Goal: Transaction & Acquisition: Subscribe to service/newsletter

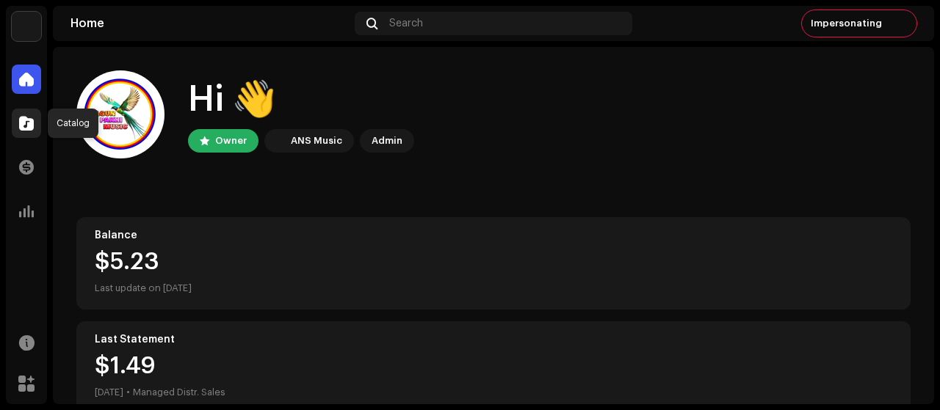
click at [32, 118] on span at bounding box center [26, 123] width 15 height 12
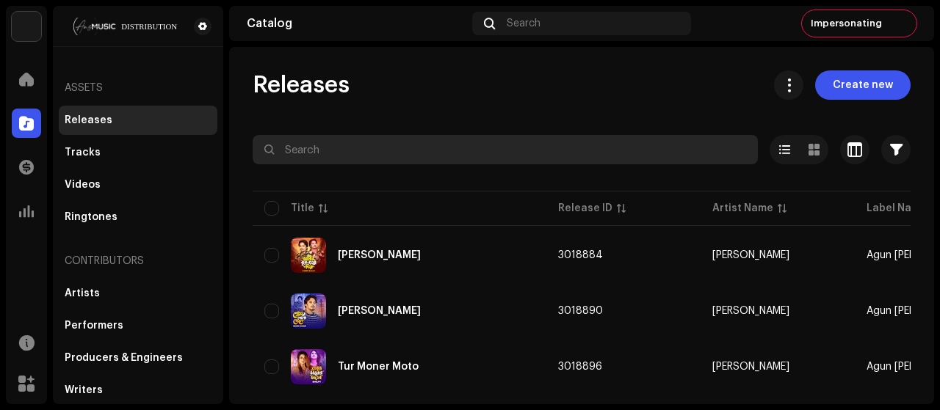
click at [461, 153] on input "text" at bounding box center [505, 149] width 505 height 29
paste input "taka chara dibe nato bia"
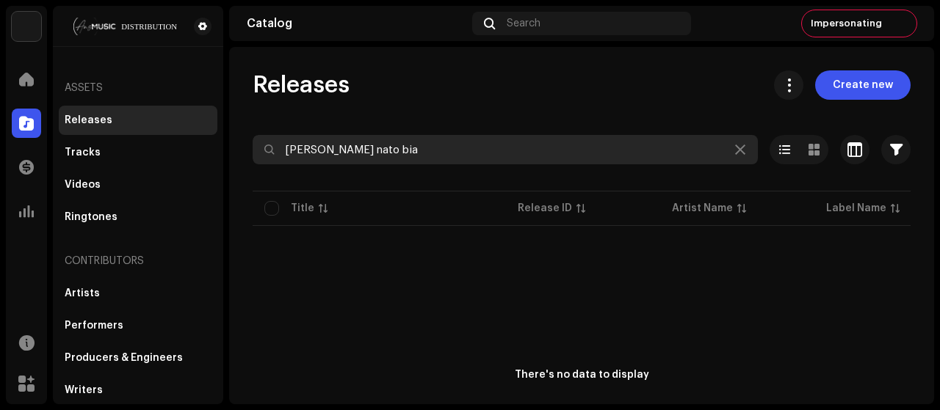
drag, startPoint x: 460, startPoint y: 147, endPoint x: 360, endPoint y: 145, distance: 99.9
click at [360, 145] on input "taka chara dibe nato bia" at bounding box center [505, 149] width 505 height 29
click at [453, 146] on input "taka chara dibe nato bia" at bounding box center [505, 149] width 505 height 29
drag, startPoint x: 415, startPoint y: 147, endPoint x: 341, endPoint y: 148, distance: 74.2
click at [341, 148] on input "taka chara dibe nato bia" at bounding box center [505, 149] width 505 height 29
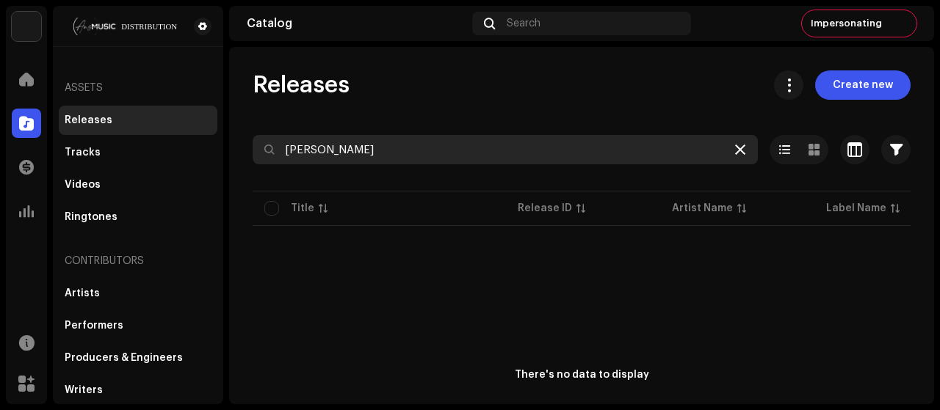
type input "taka chara"
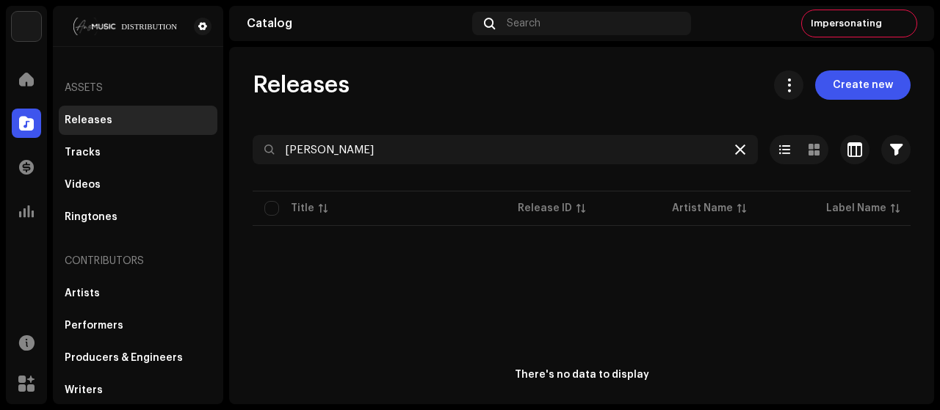
click at [736, 147] on icon at bounding box center [740, 150] width 10 height 12
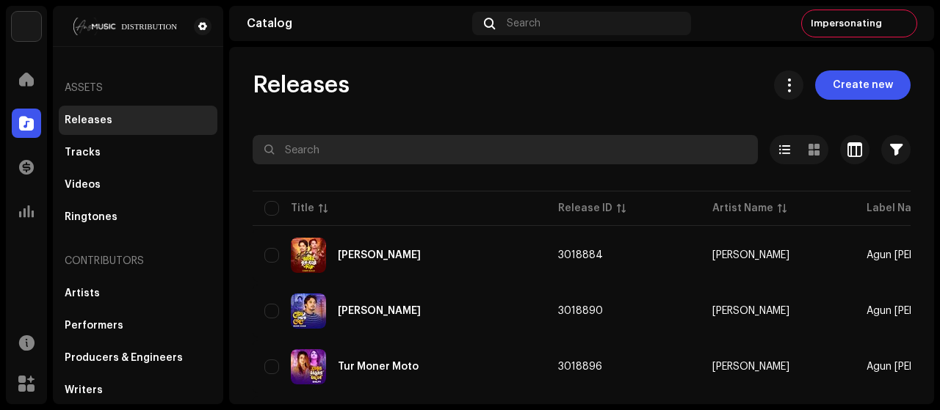
click at [408, 143] on input "text" at bounding box center [505, 149] width 505 height 29
paste input "ey bristi veyja raat"
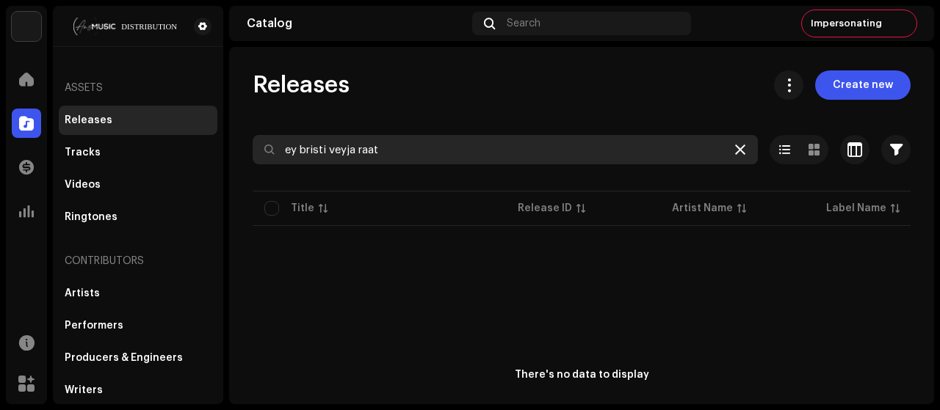
type input "ey bristi veyja raat"
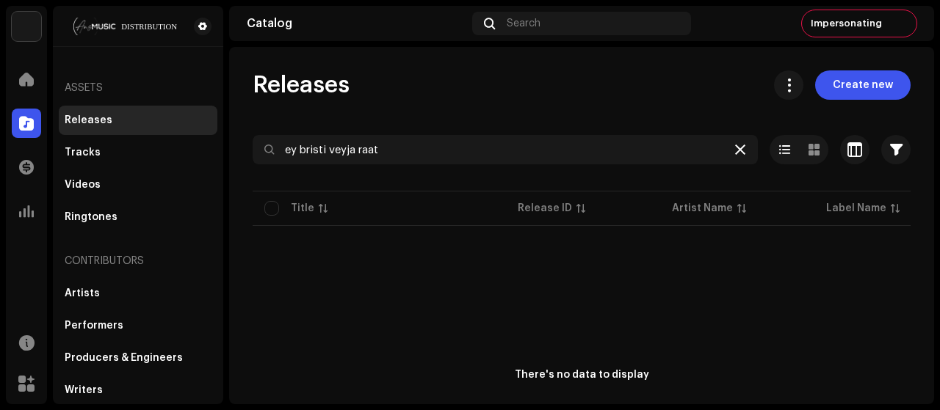
click at [735, 148] on icon at bounding box center [740, 150] width 10 height 12
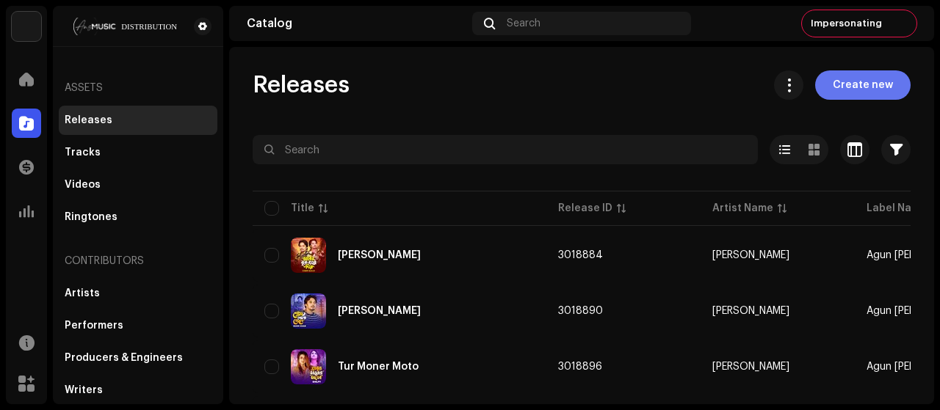
click at [869, 86] on span "Create new" at bounding box center [863, 84] width 60 height 29
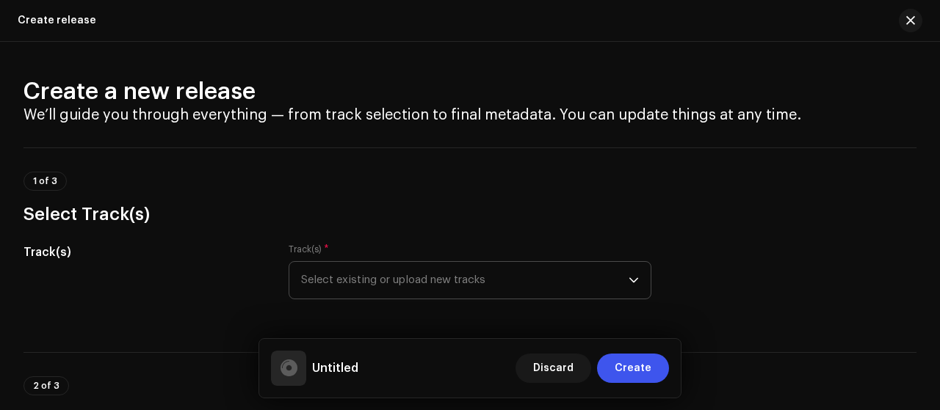
click at [509, 268] on span "Select existing or upload new tracks" at bounding box center [464, 280] width 327 height 37
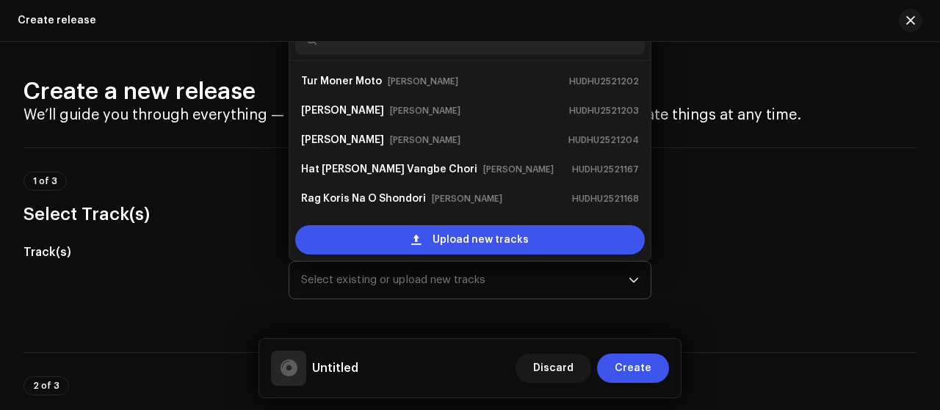
click at [451, 221] on div "Upload new tracks" at bounding box center [469, 240] width 361 height 41
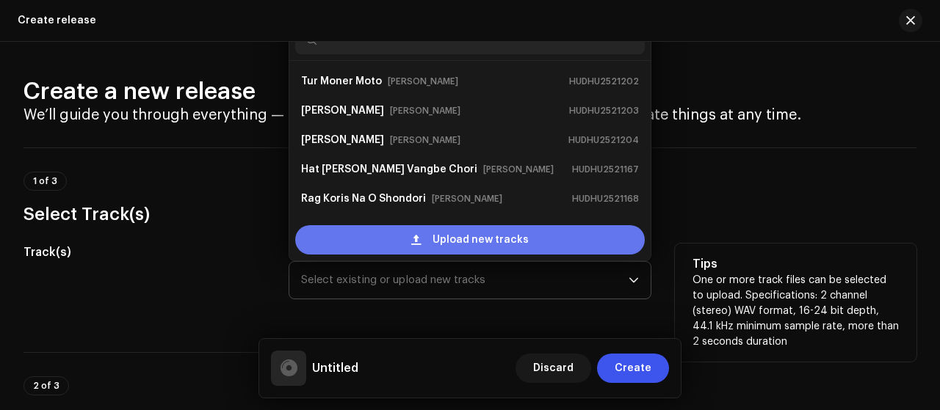
click at [456, 246] on span "Upload new tracks" at bounding box center [480, 239] width 96 height 29
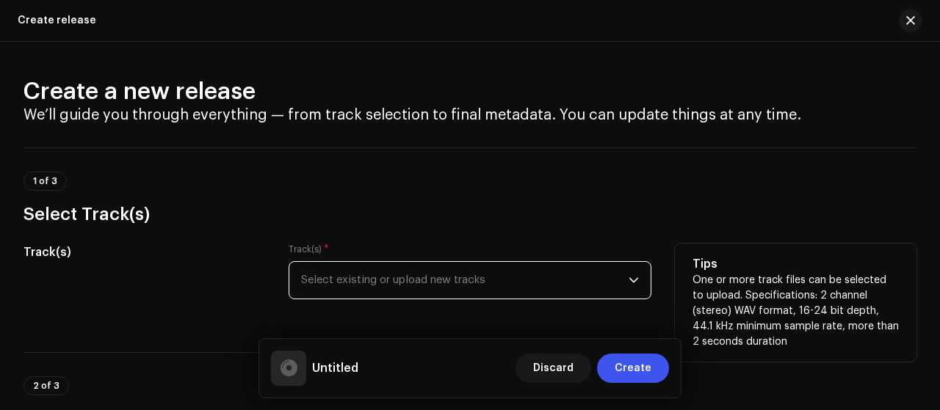
drag, startPoint x: 519, startPoint y: 287, endPoint x: 515, endPoint y: 302, distance: 15.1
click at [524, 291] on span "Select existing or upload new tracks" at bounding box center [464, 280] width 327 height 37
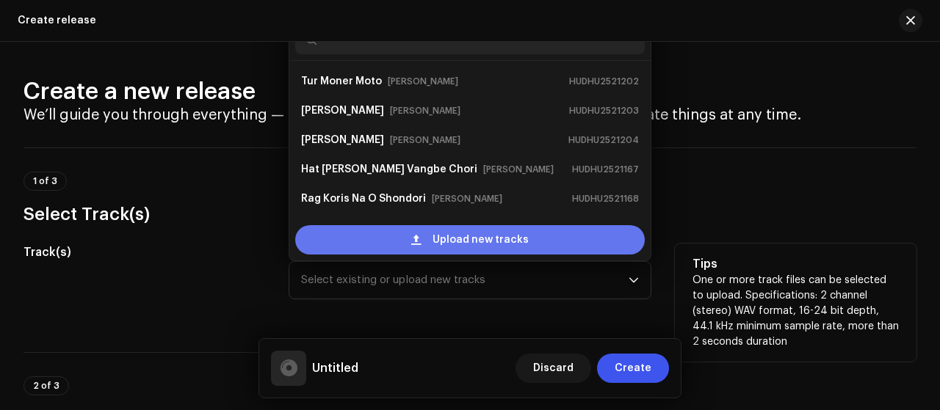
click at [487, 242] on span "Upload new tracks" at bounding box center [480, 239] width 96 height 29
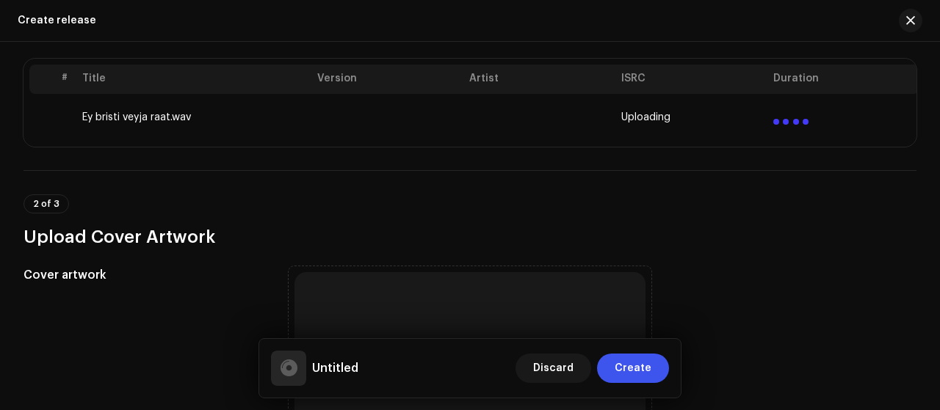
scroll to position [489, 0]
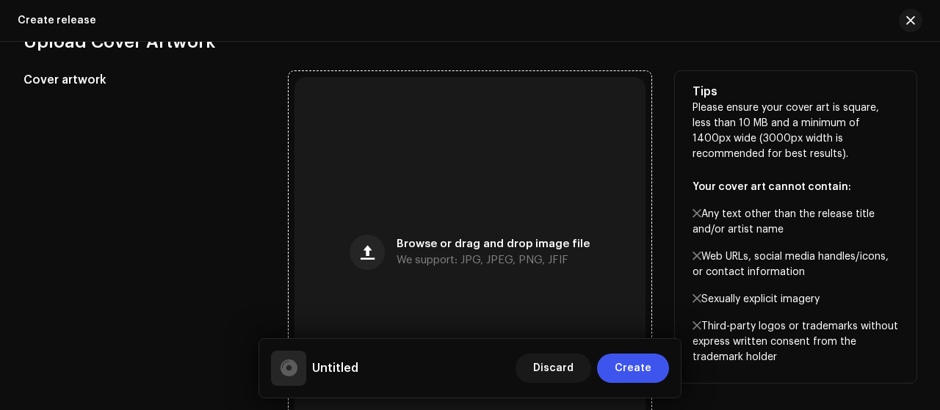
click at [536, 199] on div "Browse or drag and drop image file We support: JPG, JPEG, PNG, JFIF" at bounding box center [469, 252] width 351 height 351
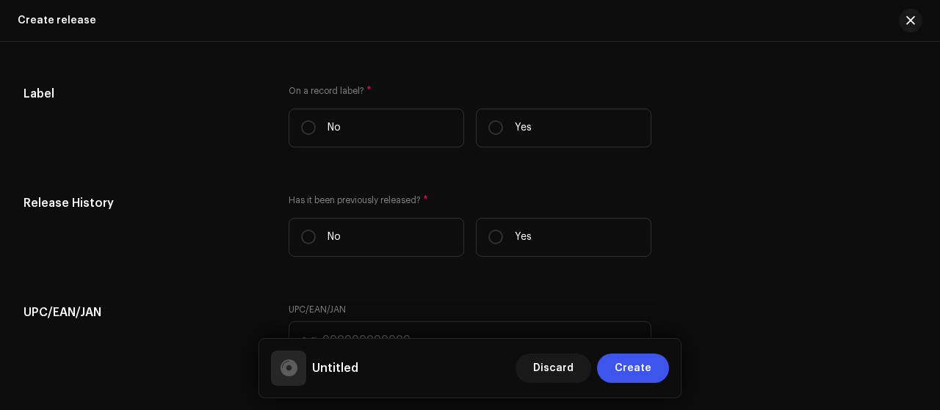
scroll to position [1957, 0]
click at [536, 131] on label "Yes" at bounding box center [563, 128] width 175 height 39
click at [503, 131] on input "Yes" at bounding box center [495, 127] width 15 height 15
radio input "true"
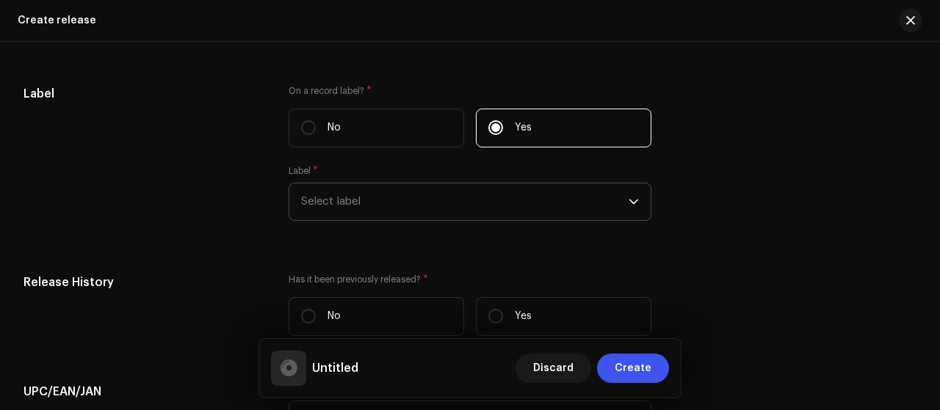
click at [397, 195] on span "Select label" at bounding box center [464, 202] width 327 height 37
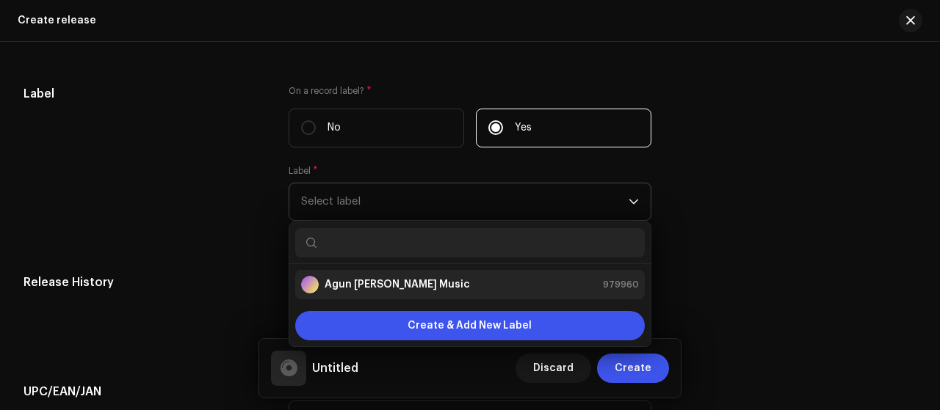
click at [345, 290] on strong "Agun [PERSON_NAME] Music" at bounding box center [396, 285] width 145 height 15
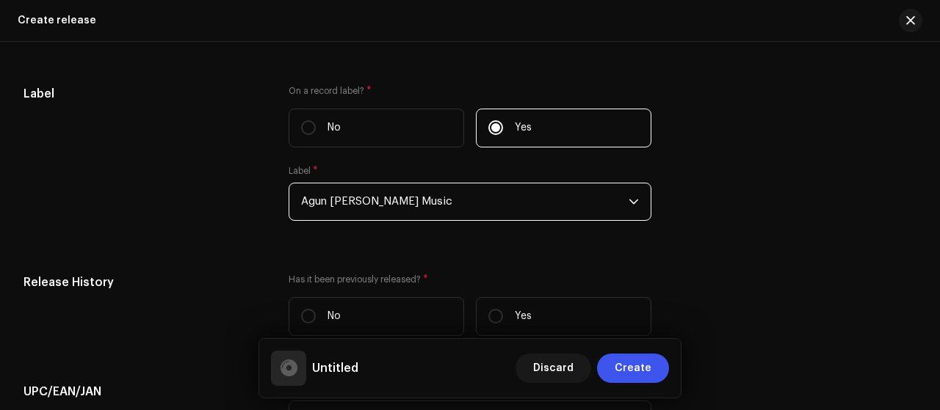
scroll to position [2153, 0]
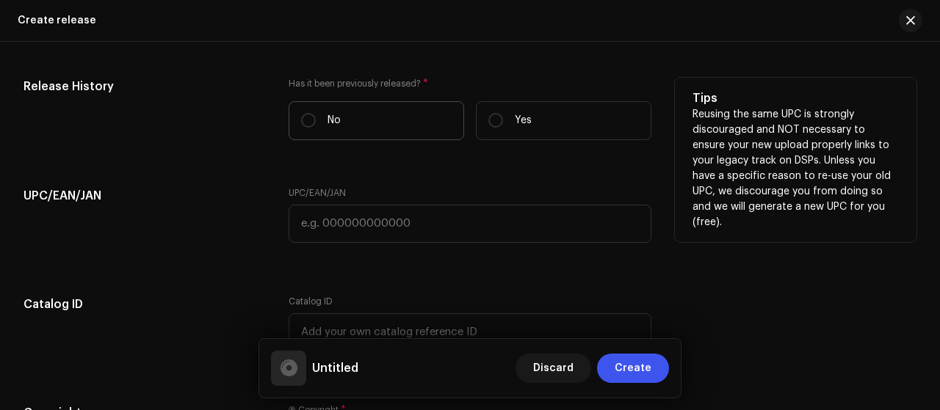
click at [415, 125] on label "No" at bounding box center [376, 120] width 175 height 39
click at [316, 125] on input "No" at bounding box center [308, 120] width 15 height 15
radio input "true"
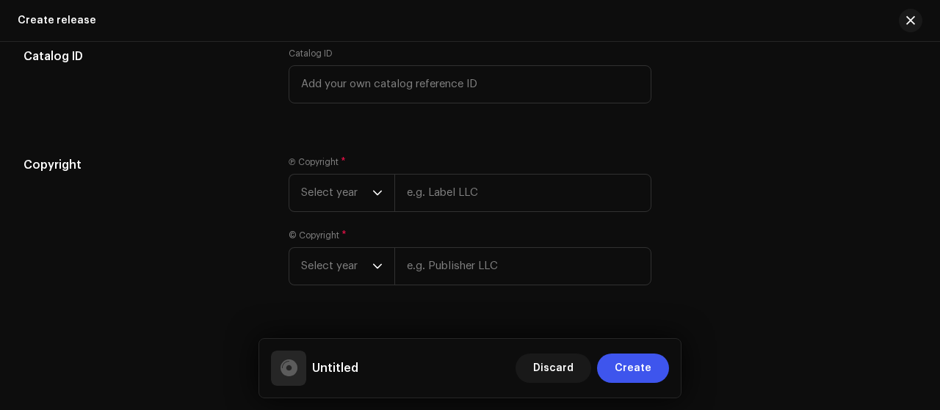
scroll to position [2434, 0]
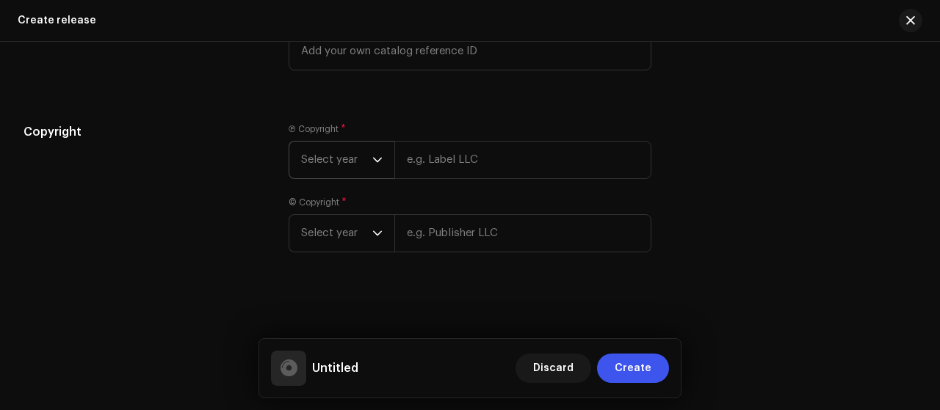
click at [355, 153] on span "Select year" at bounding box center [336, 160] width 71 height 37
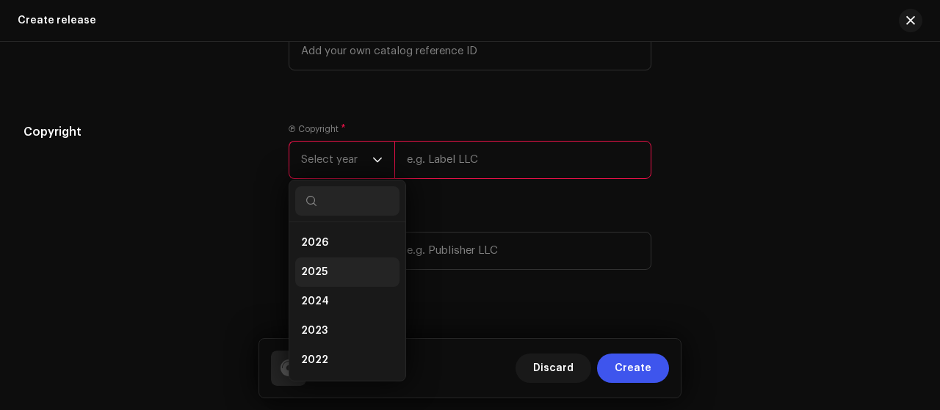
click at [308, 272] on span "2025" at bounding box center [314, 272] width 26 height 15
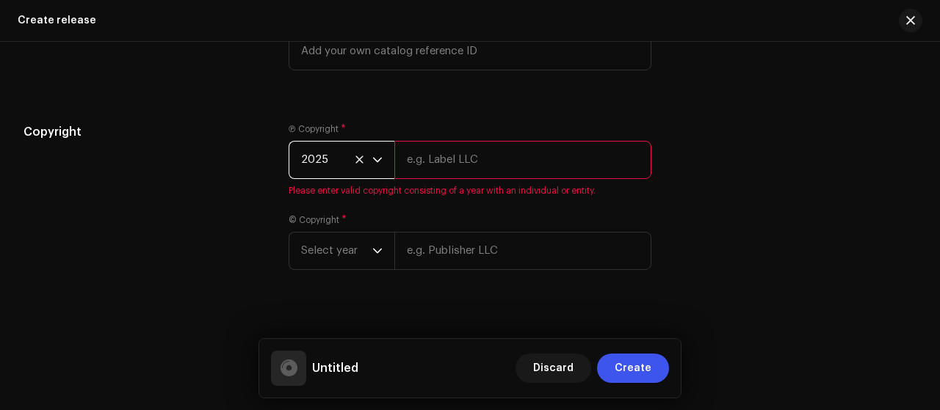
click at [509, 156] on input "text" at bounding box center [522, 160] width 257 height 38
type input "AGUN PAKHI MUSIC, Distribute by ANS Music"
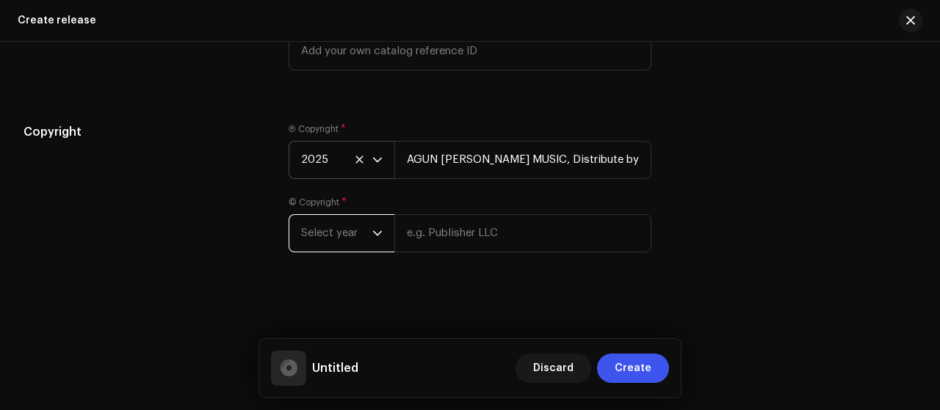
click at [336, 240] on span "Select year" at bounding box center [336, 233] width 71 height 37
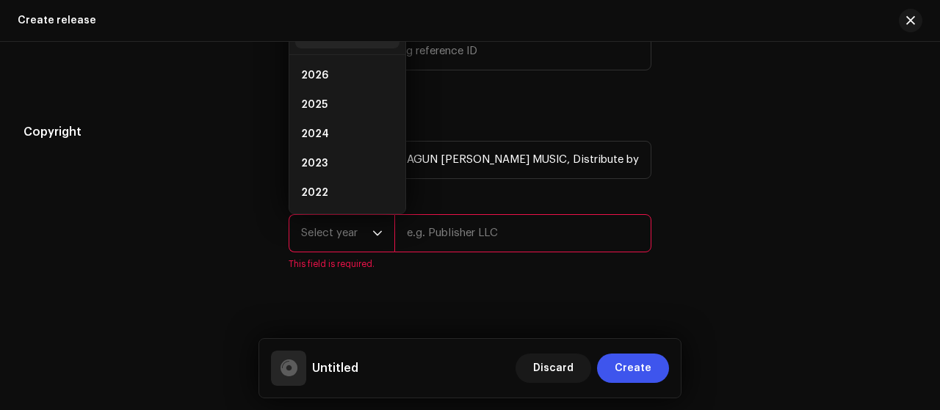
scroll to position [2426, 0]
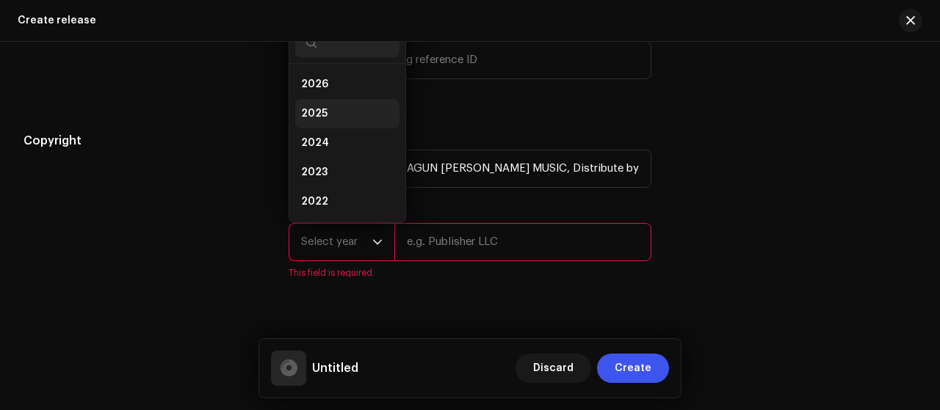
click at [355, 111] on li "2025" at bounding box center [347, 113] width 104 height 29
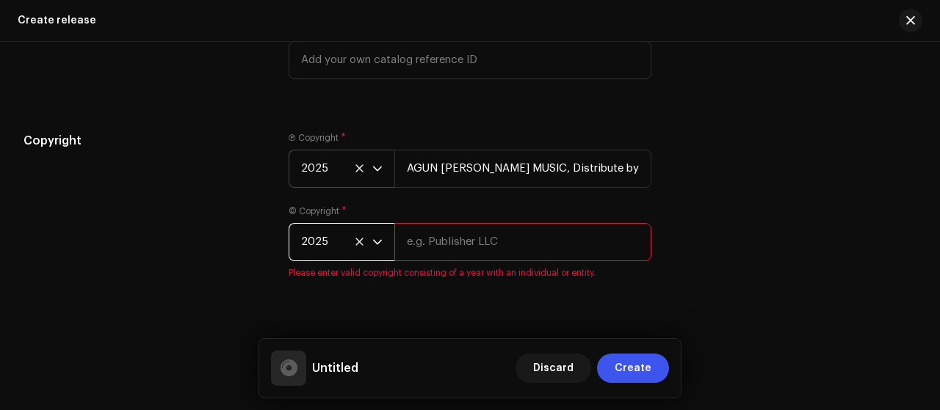
click at [483, 244] on input "text" at bounding box center [522, 242] width 257 height 38
type input "AGUN PAKHI MUSIC, Distribute by ANS Music"
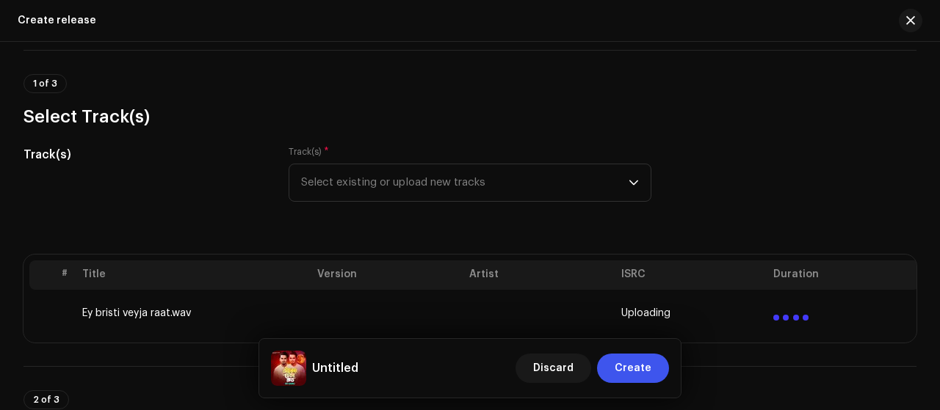
scroll to position [294, 0]
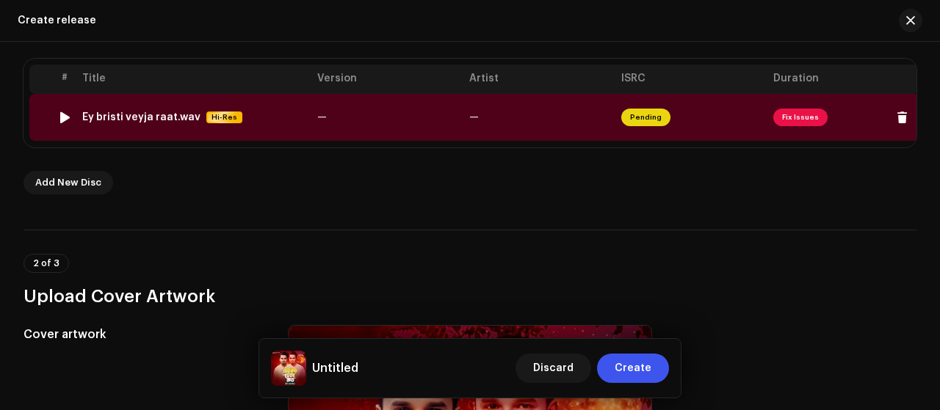
click at [773, 114] on re-a-status-badge "Fix Issues" at bounding box center [800, 118] width 54 height 18
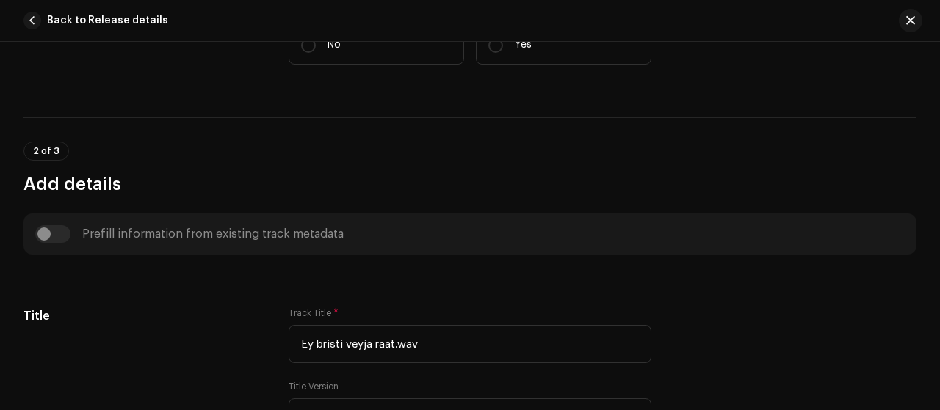
scroll to position [131, 0]
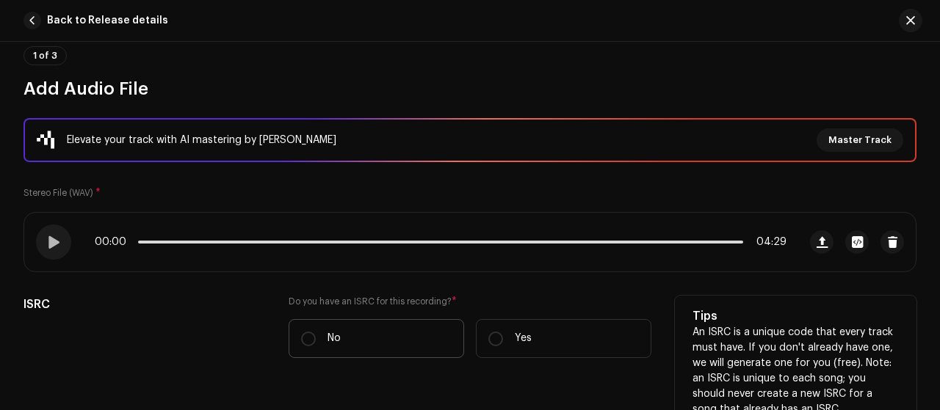
click at [320, 331] on label "No" at bounding box center [376, 338] width 175 height 39
click at [316, 332] on input "No" at bounding box center [308, 339] width 15 height 15
radio input "true"
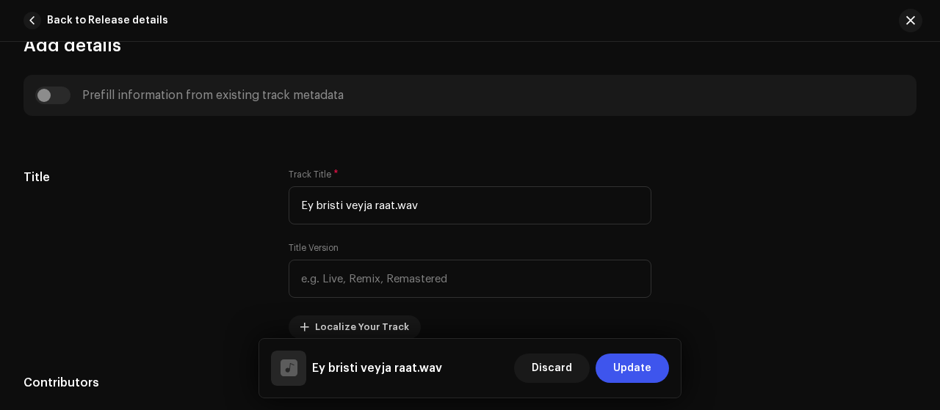
scroll to position [621, 0]
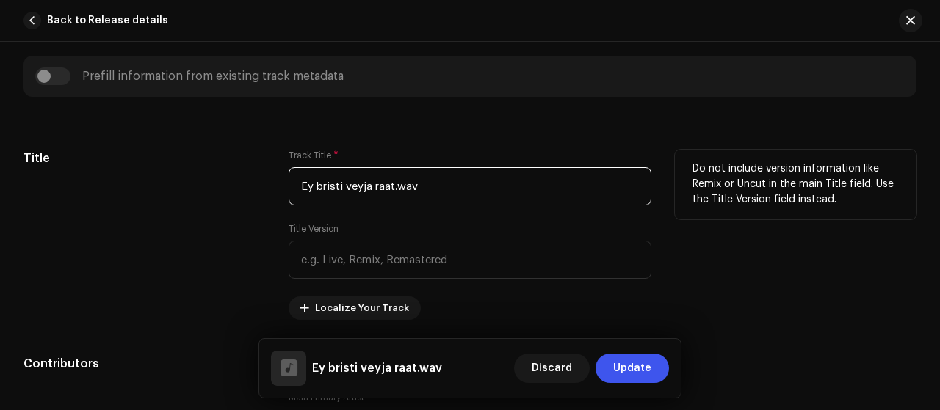
click at [454, 174] on input "Ey bristi veyja raat.wav" at bounding box center [470, 186] width 363 height 38
paste input "i Bristi Bheja Rat"
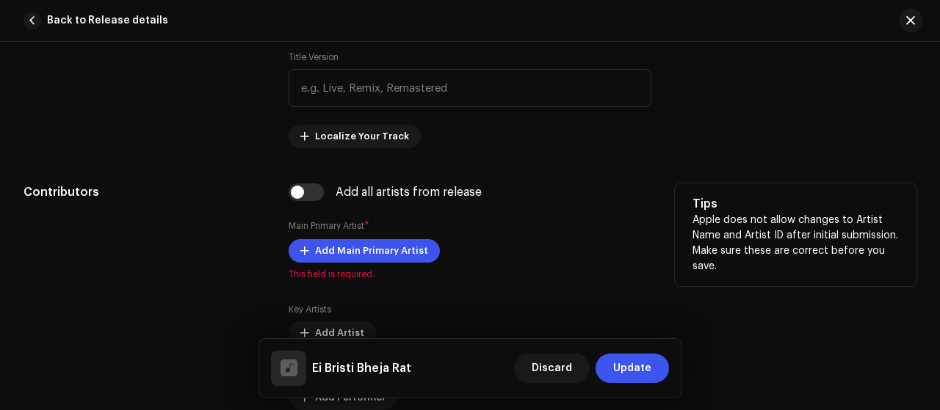
scroll to position [816, 0]
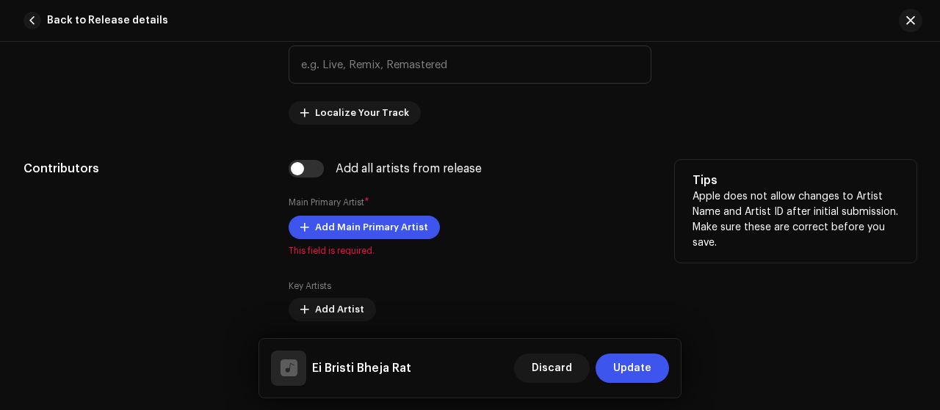
type input "Ei Bristi Bheja Rat"
click at [485, 193] on div "Add all artists from release Main Primary Artist * Add Main Primary Artist This…" at bounding box center [470, 315] width 363 height 311
click at [413, 217] on span "Add Main Primary Artist" at bounding box center [371, 227] width 113 height 29
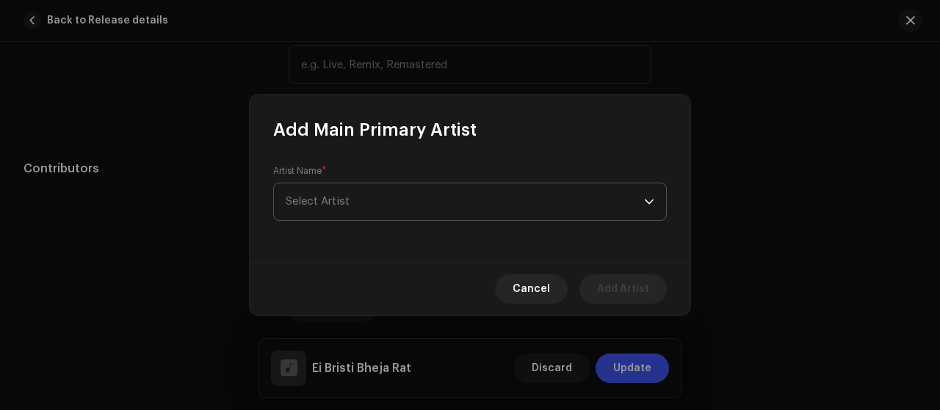
click at [416, 206] on span "Select Artist" at bounding box center [465, 202] width 358 height 37
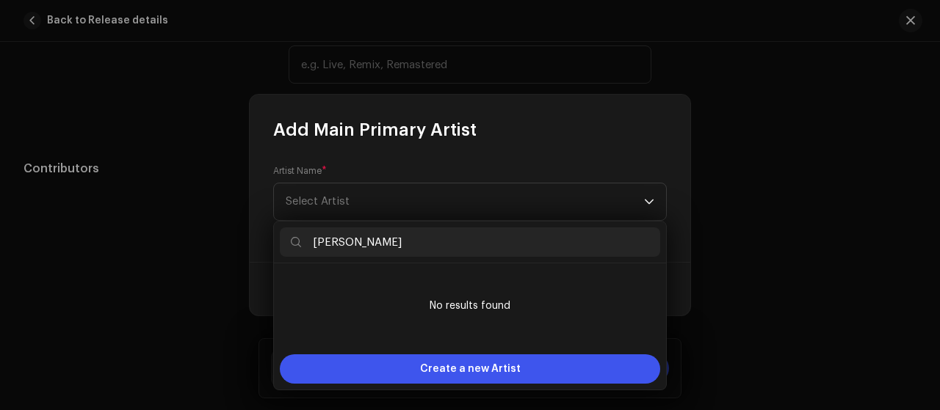
type input "[PERSON_NAME]"
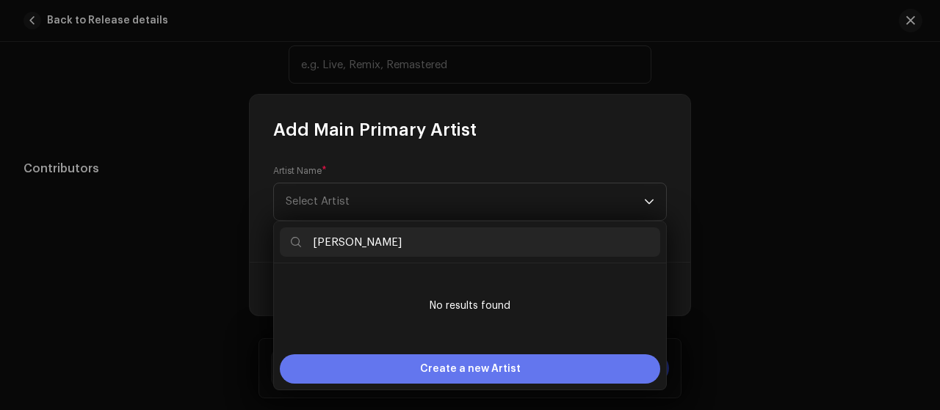
click at [410, 363] on div "Create a new Artist" at bounding box center [470, 369] width 380 height 29
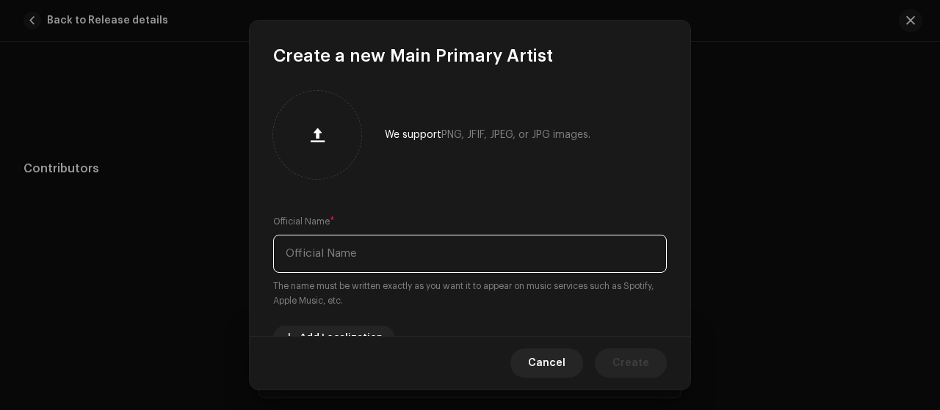
click at [464, 264] on input "text" at bounding box center [470, 254] width 394 height 38
paste input "[PERSON_NAME]"
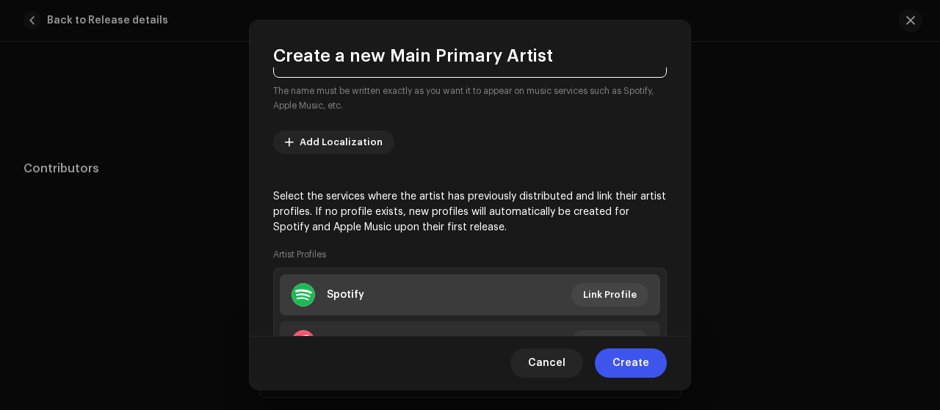
scroll to position [294, 0]
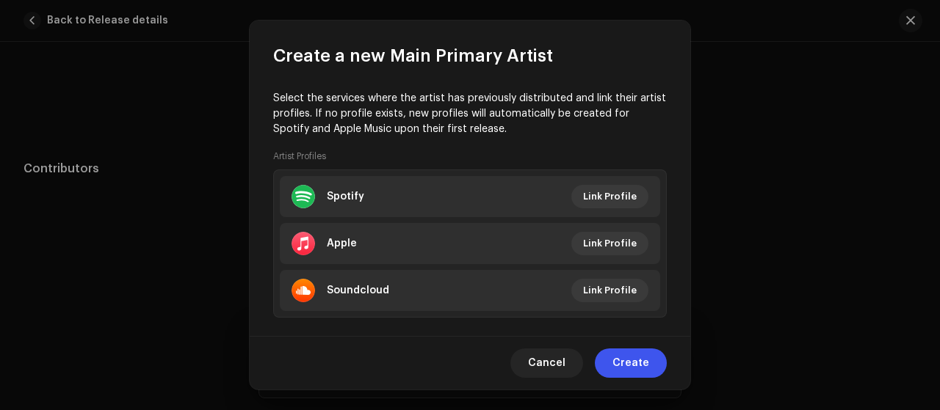
type input "[PERSON_NAME]"
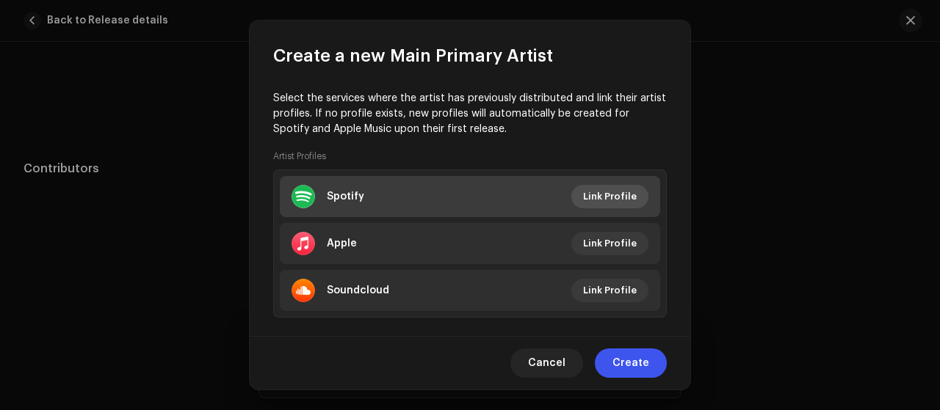
click at [612, 192] on span "Link Profile" at bounding box center [610, 196] width 54 height 29
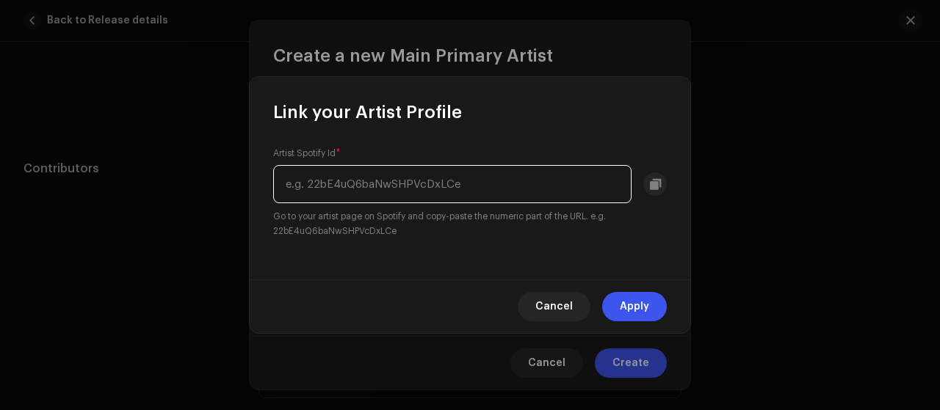
click at [508, 184] on input "text" at bounding box center [452, 184] width 358 height 38
paste input "0Sp7LaqceKyvYPR3TqWuP7"
type input "0Sp7LaqceKyvYPR3TqWuP7"
click at [639, 313] on span "Apply" at bounding box center [634, 306] width 29 height 29
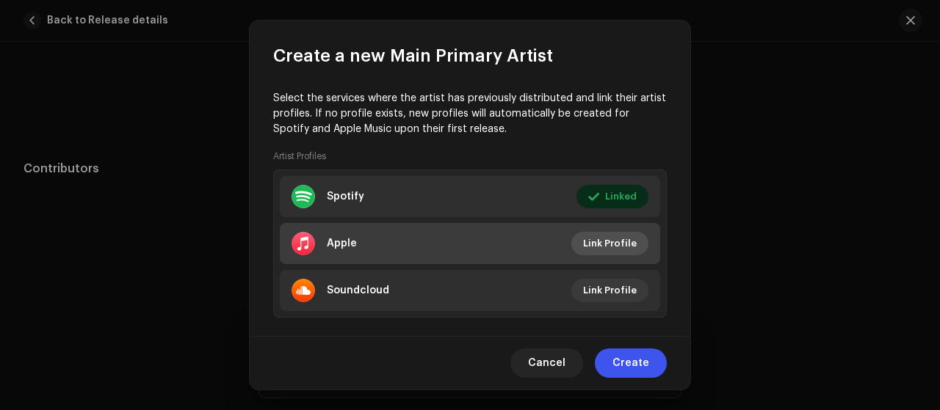
click at [603, 247] on span "Link Profile" at bounding box center [610, 243] width 54 height 29
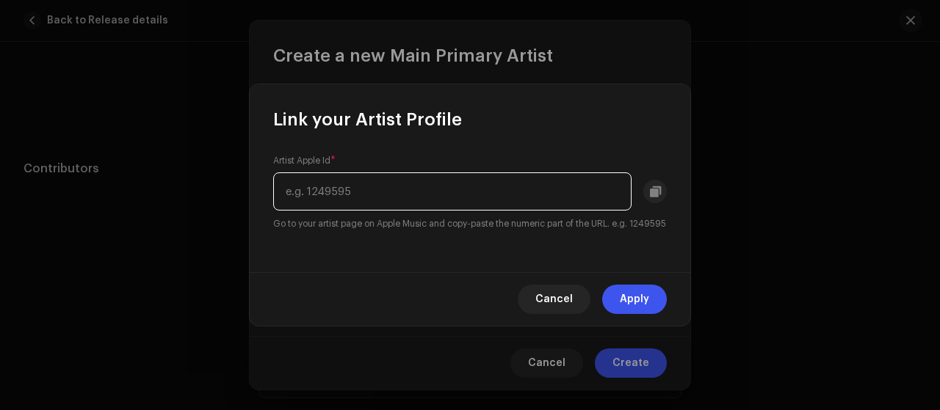
click at [499, 193] on input "text" at bounding box center [452, 192] width 358 height 38
paste input "1581035912"
type input "1581035912"
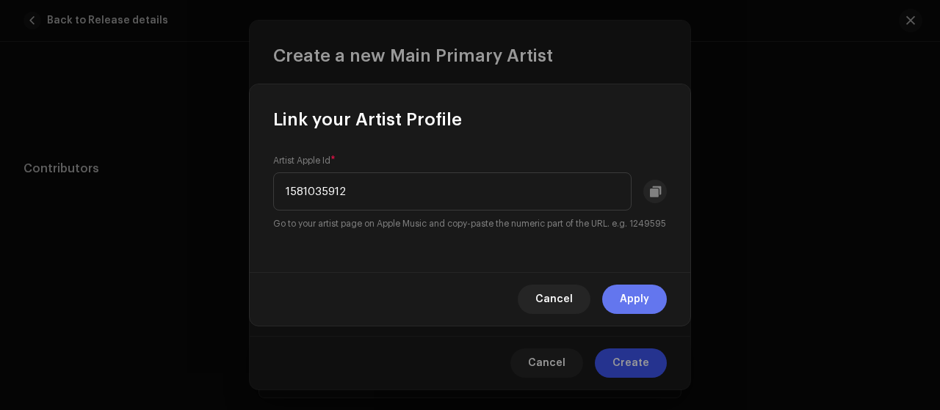
click at [628, 302] on span "Apply" at bounding box center [634, 299] width 29 height 29
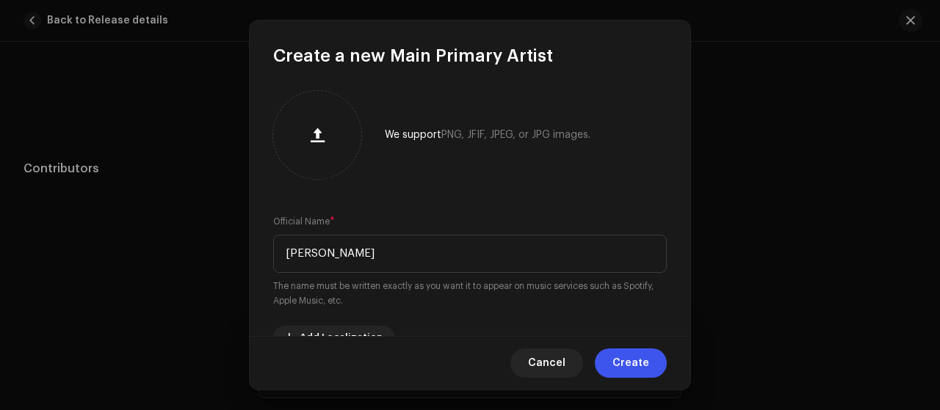
scroll to position [98, 0]
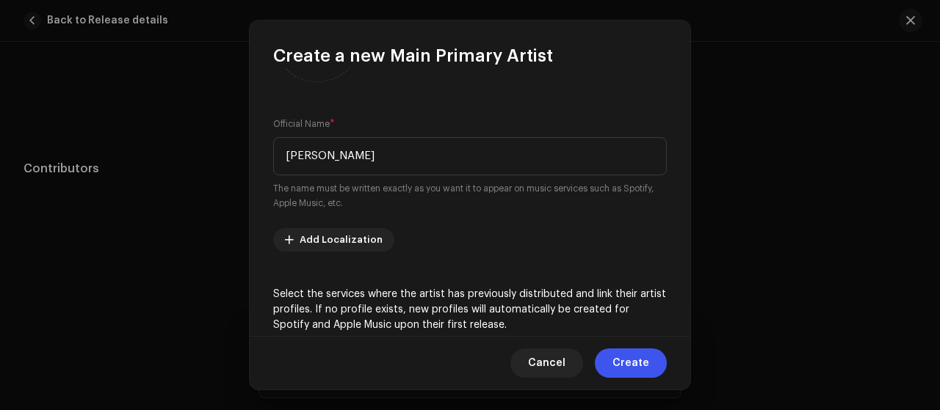
click at [642, 371] on span "Create" at bounding box center [630, 363] width 37 height 29
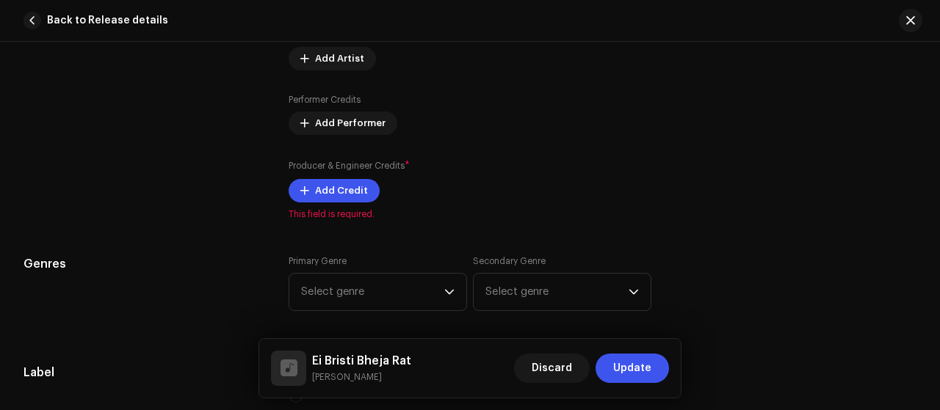
scroll to position [1110, 0]
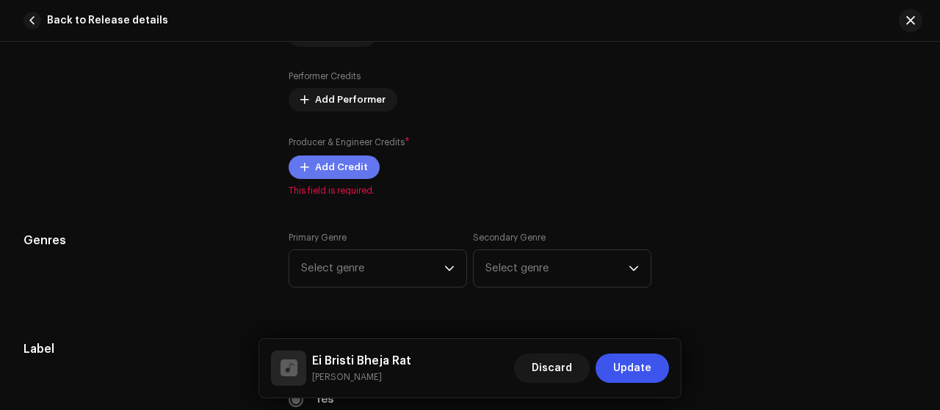
click at [333, 169] on span "Add Credit" at bounding box center [341, 167] width 53 height 29
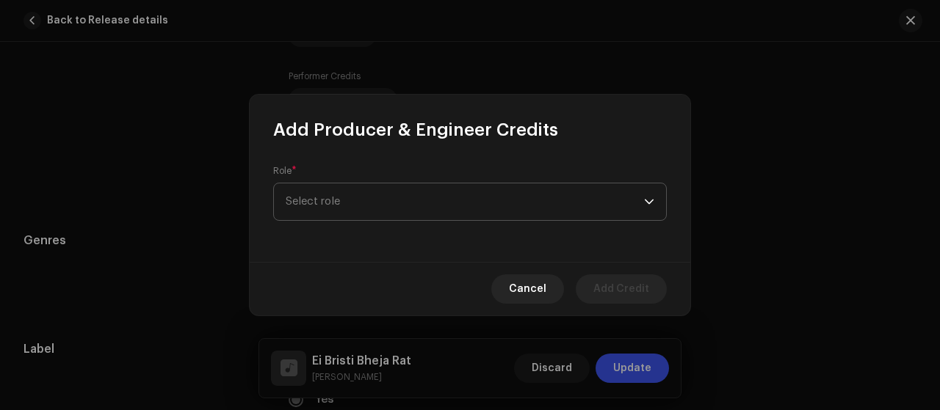
click at [422, 200] on span "Select role" at bounding box center [465, 202] width 358 height 37
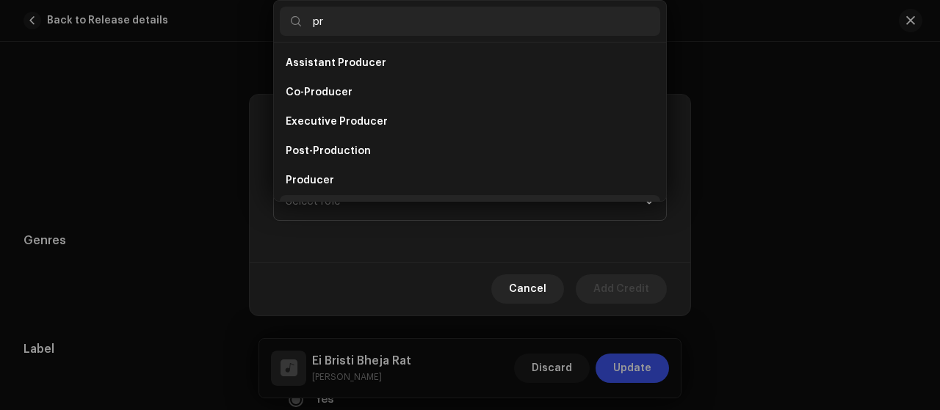
scroll to position [23, 0]
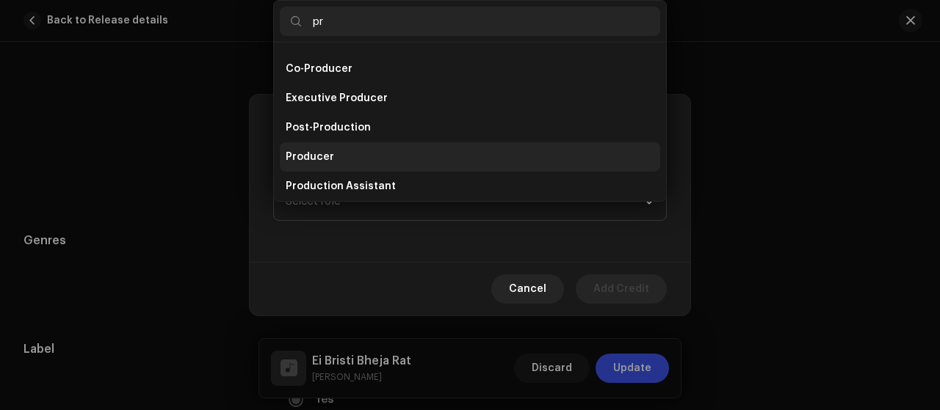
type input "pr"
click at [400, 153] on li "Producer" at bounding box center [470, 156] width 380 height 29
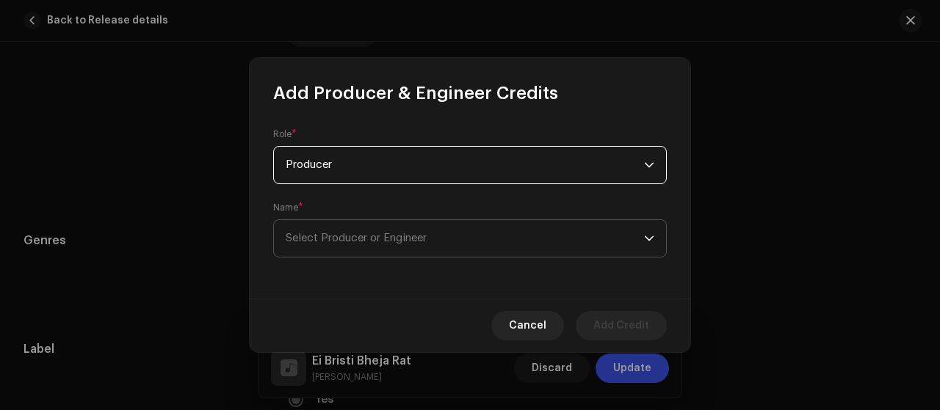
click at [479, 243] on span "Select Producer or Engineer" at bounding box center [465, 238] width 358 height 37
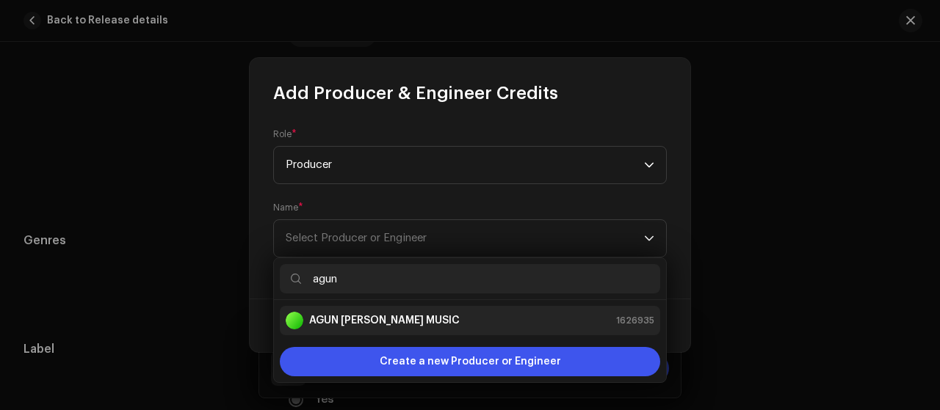
type input "agun"
click at [449, 322] on div "AGUN PAKHI MUSIC 1626935" at bounding box center [470, 321] width 369 height 18
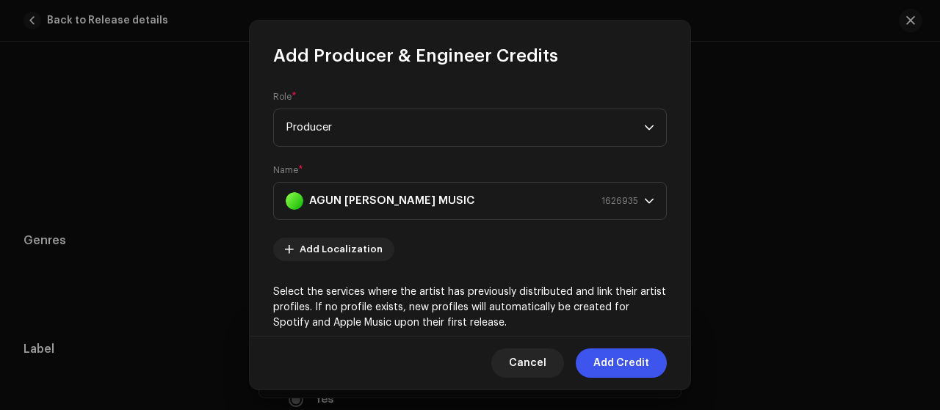
click at [648, 366] on button "Add Credit" at bounding box center [621, 363] width 91 height 29
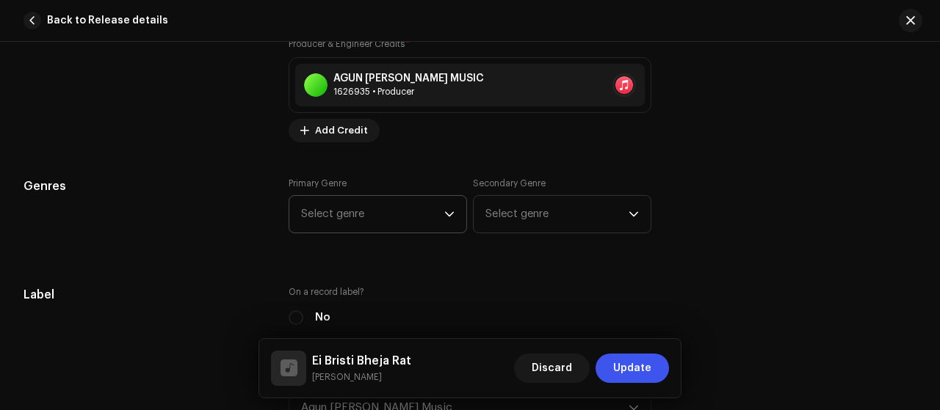
click at [394, 222] on span "Select genre" at bounding box center [372, 214] width 143 height 37
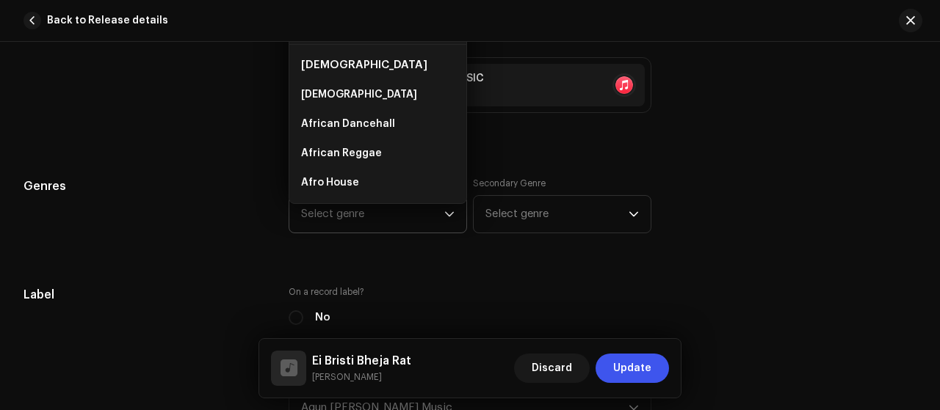
scroll to position [1186, 0]
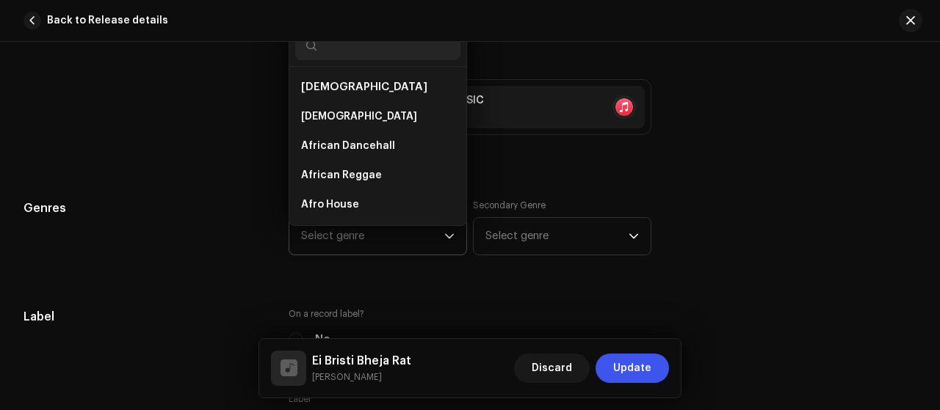
click at [413, 45] on input "text" at bounding box center [377, 45] width 165 height 29
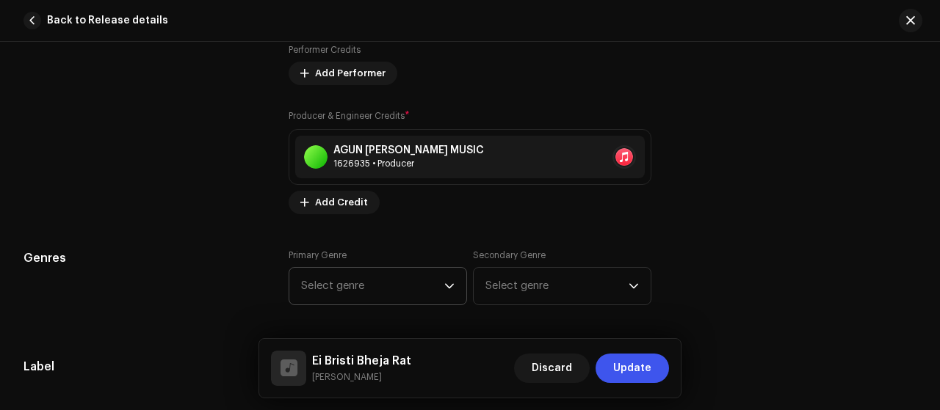
scroll to position [1084, 0]
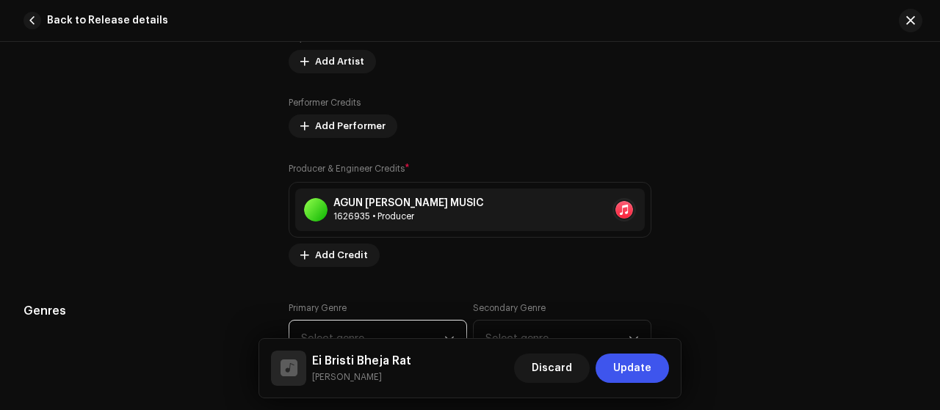
click at [403, 321] on span "Select genre" at bounding box center [372, 339] width 143 height 37
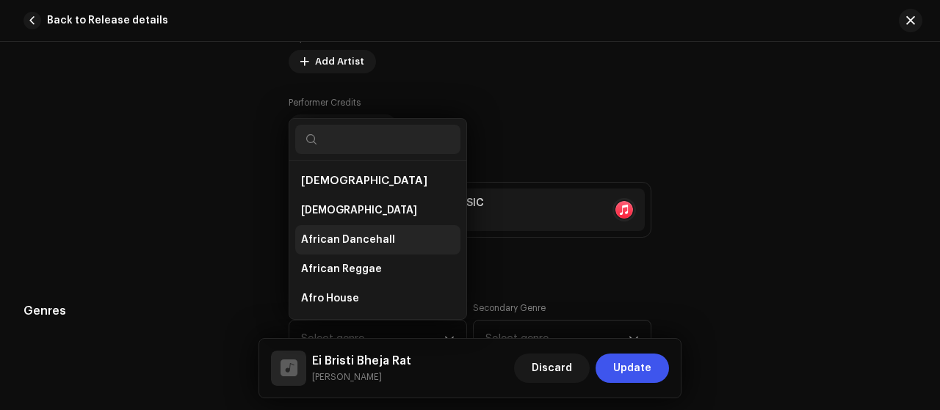
scroll to position [23, 0]
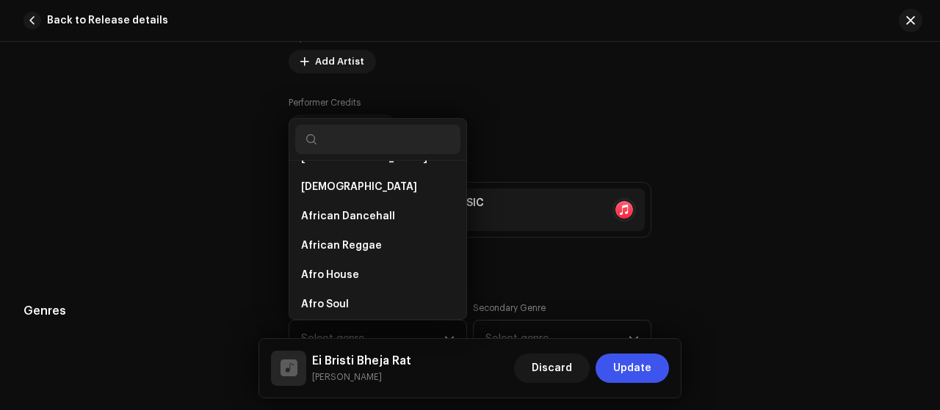
click at [405, 139] on input "text" at bounding box center [377, 139] width 165 height 29
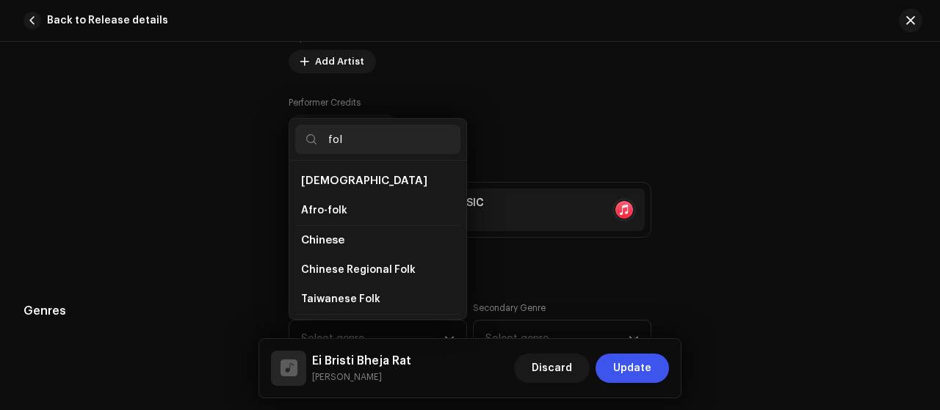
scroll to position [98, 0]
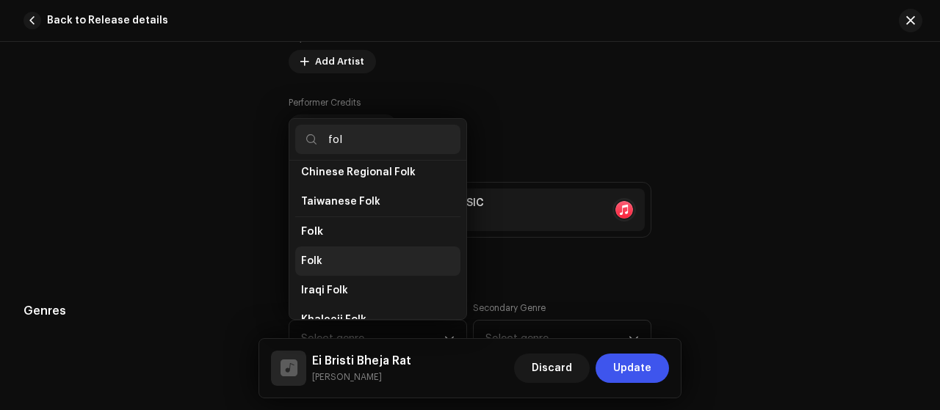
type input "fol"
click at [361, 252] on li "Folk" at bounding box center [377, 261] width 165 height 29
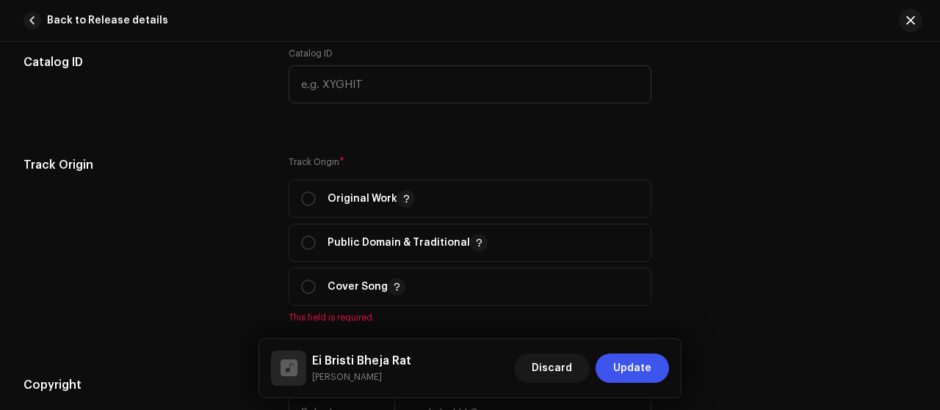
scroll to position [1769, 0]
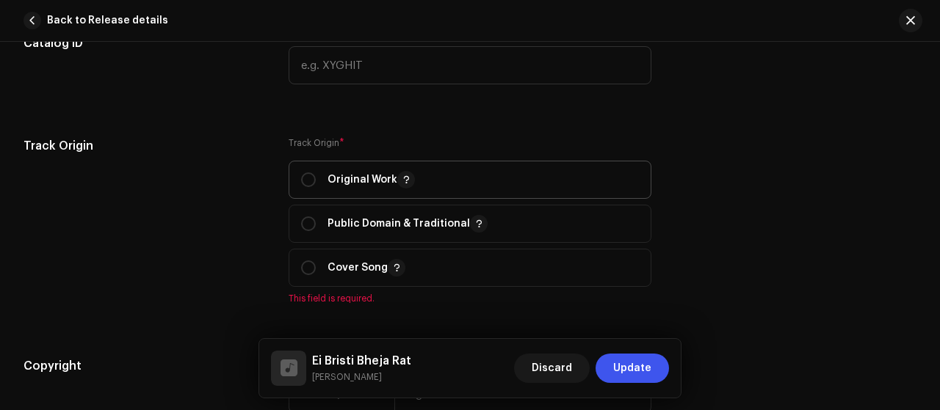
click at [317, 173] on div "Original Work" at bounding box center [358, 180] width 114 height 18
radio input "true"
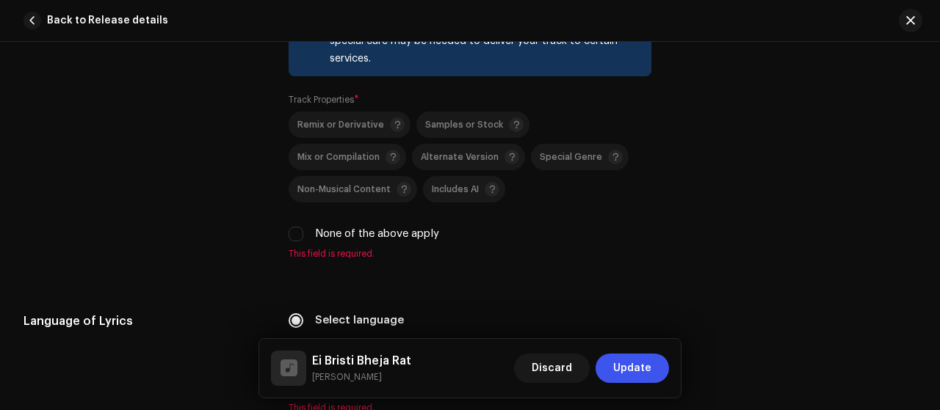
scroll to position [2258, 0]
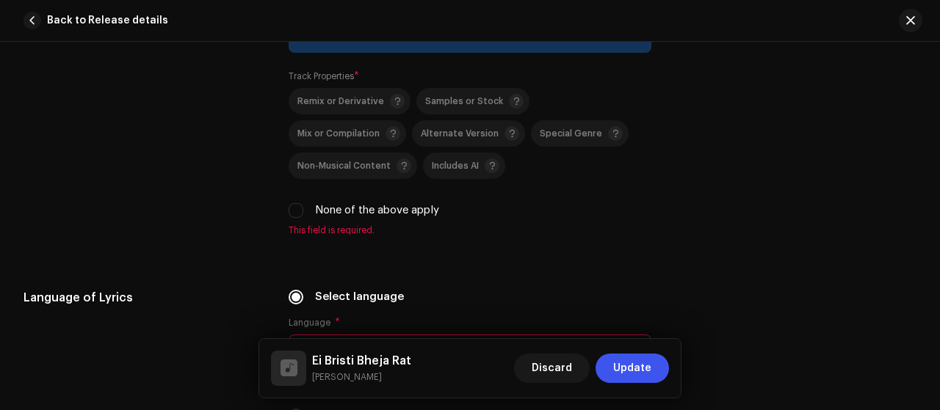
click at [307, 203] on div "None of the above apply" at bounding box center [470, 211] width 363 height 16
click at [297, 203] on input "None of the above apply" at bounding box center [296, 210] width 15 height 15
checkbox input "true"
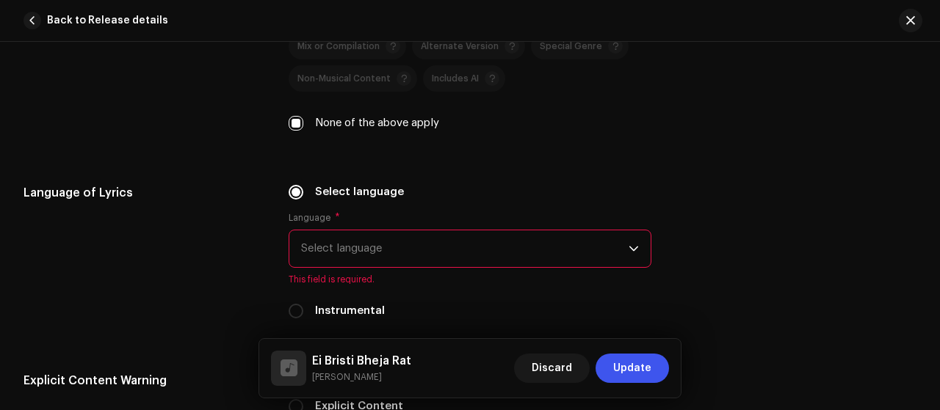
scroll to position [2454, 0]
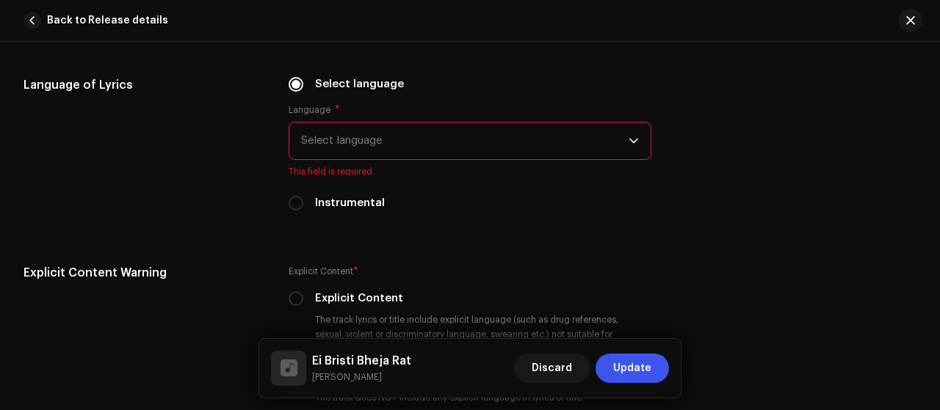
click at [506, 123] on span "Select language" at bounding box center [464, 141] width 327 height 37
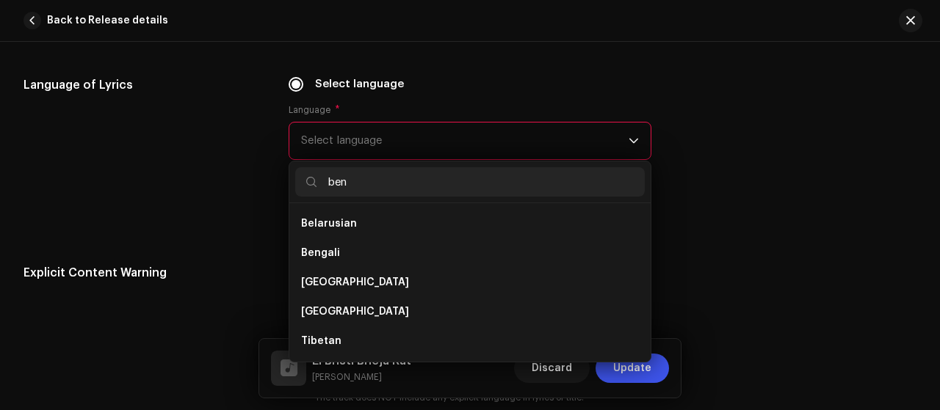
scroll to position [0, 0]
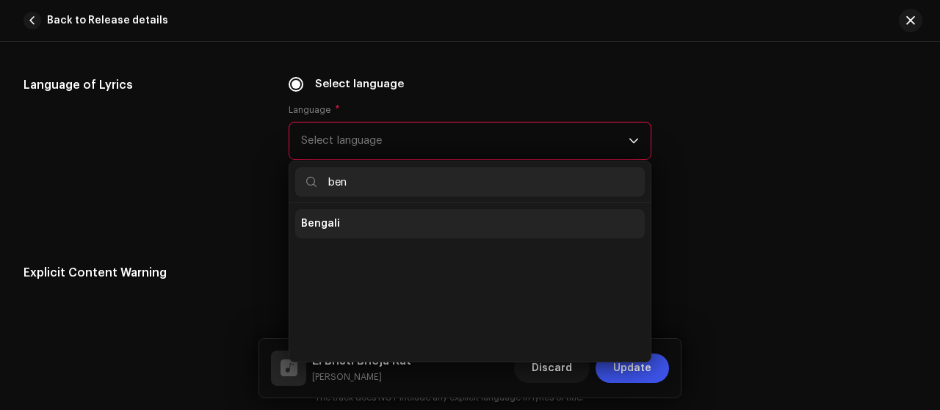
type input "ben"
click at [355, 209] on li "Bengali" at bounding box center [469, 223] width 349 height 29
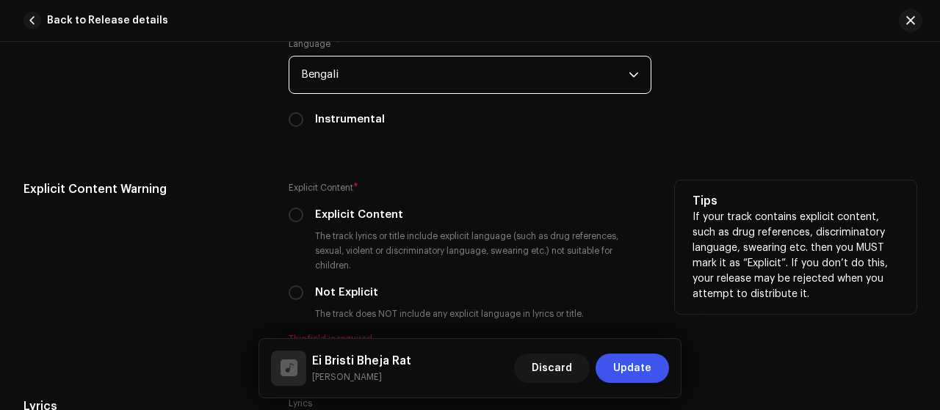
scroll to position [2552, 0]
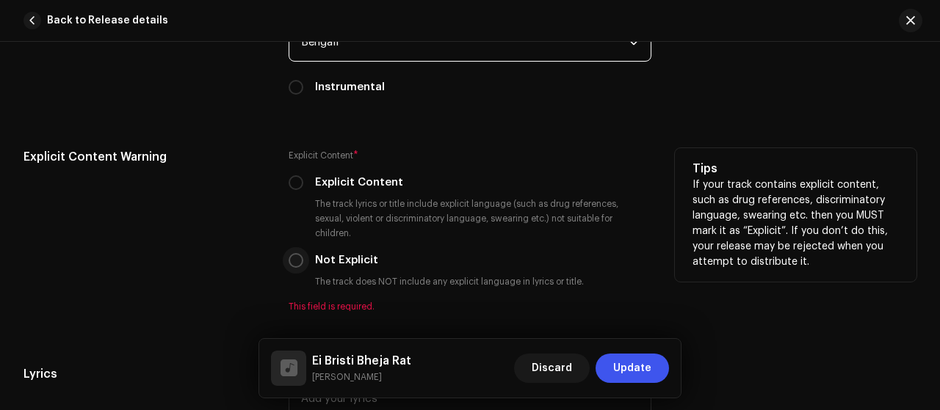
click at [289, 253] on input "Not Explicit" at bounding box center [296, 260] width 15 height 15
radio input "true"
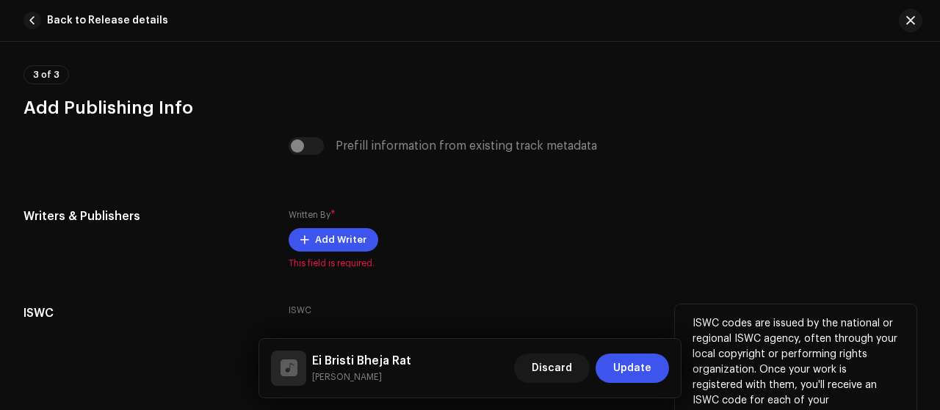
scroll to position [3041, 0]
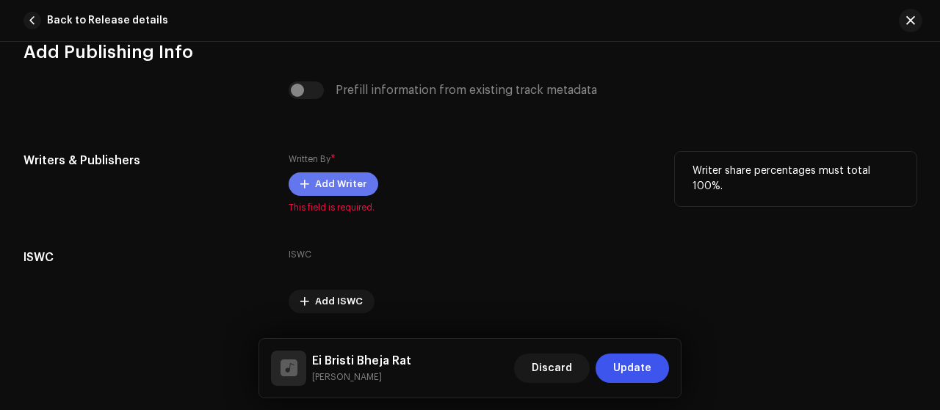
click at [358, 170] on span "Add Writer" at bounding box center [340, 184] width 51 height 29
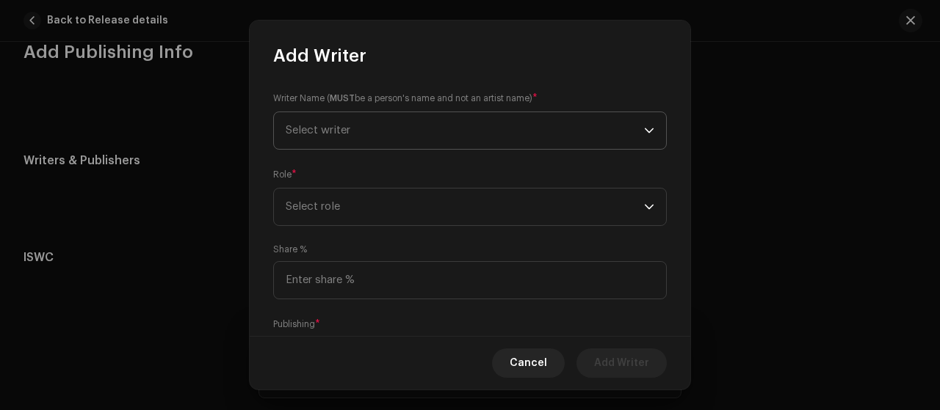
click at [499, 128] on span "Select writer" at bounding box center [465, 130] width 358 height 37
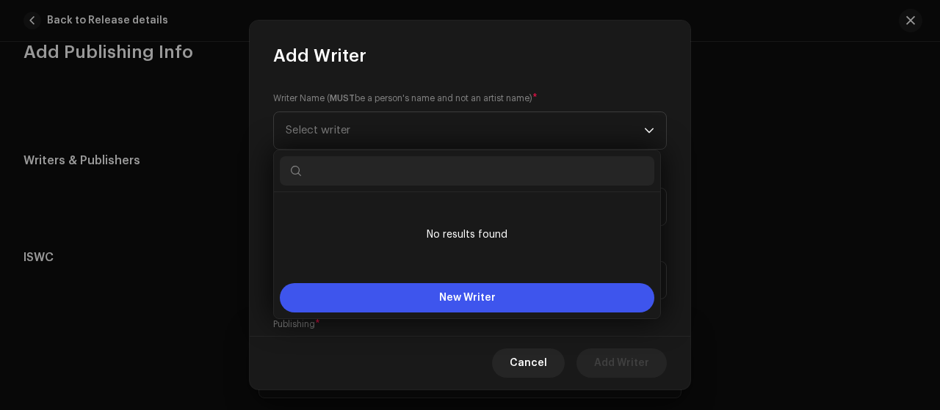
click at [534, 177] on input "text" at bounding box center [467, 170] width 374 height 29
paste input "matir mamin"
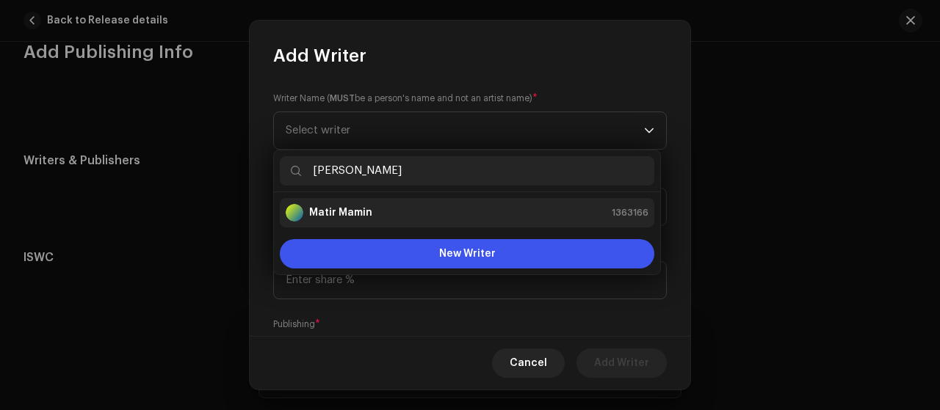
type input "matir mamin"
click at [361, 205] on div "Matir Mamin" at bounding box center [329, 213] width 87 height 18
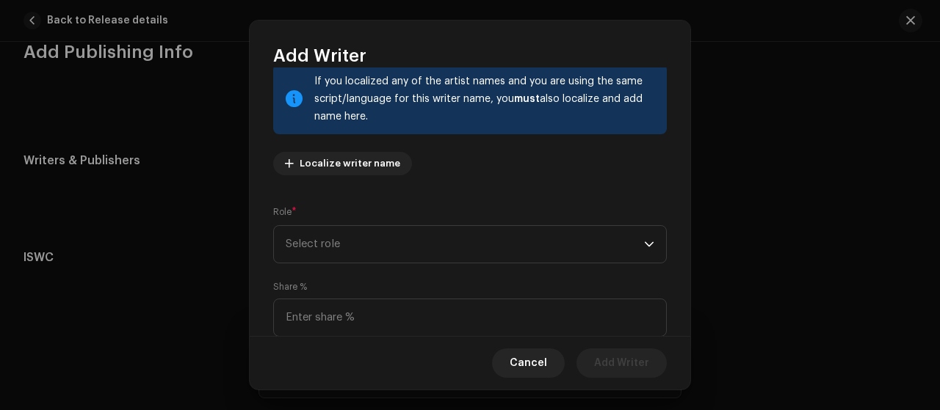
scroll to position [195, 0]
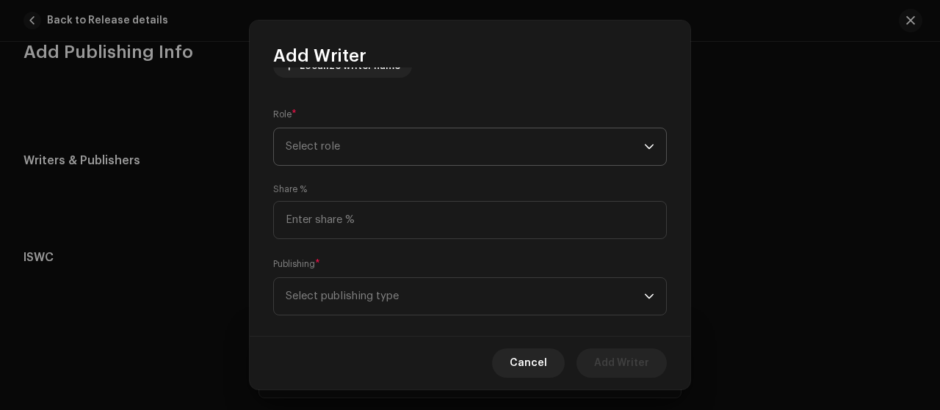
click at [537, 153] on span "Select role" at bounding box center [465, 146] width 358 height 37
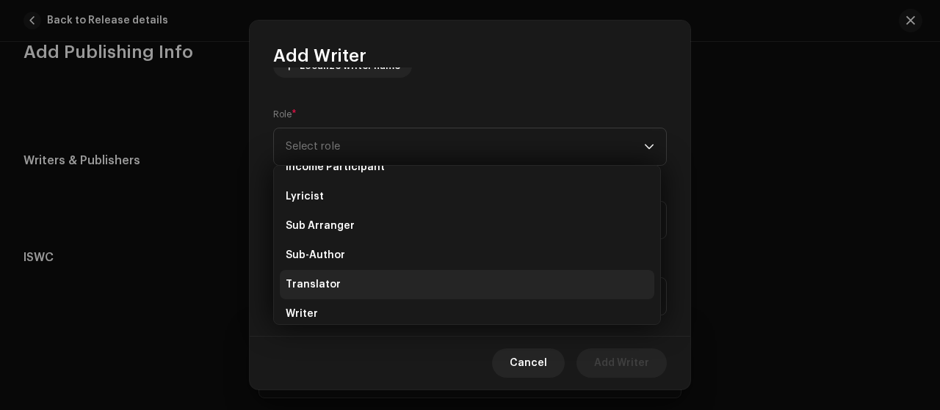
scroll to position [147, 0]
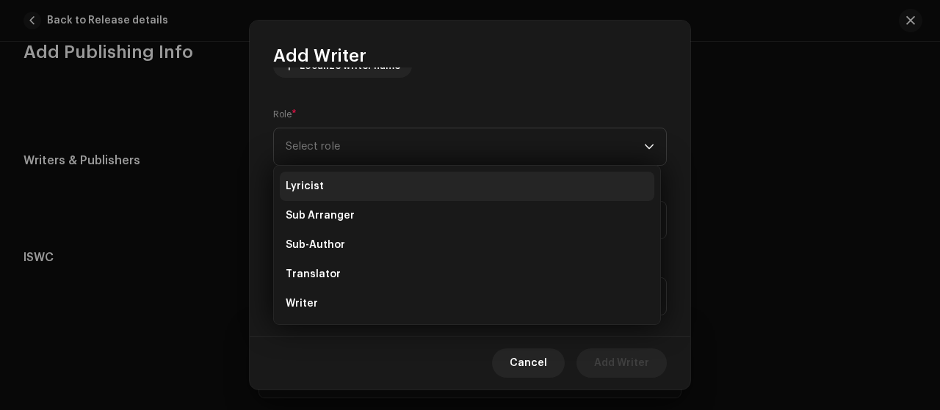
click at [405, 188] on li "Lyricist" at bounding box center [467, 186] width 374 height 29
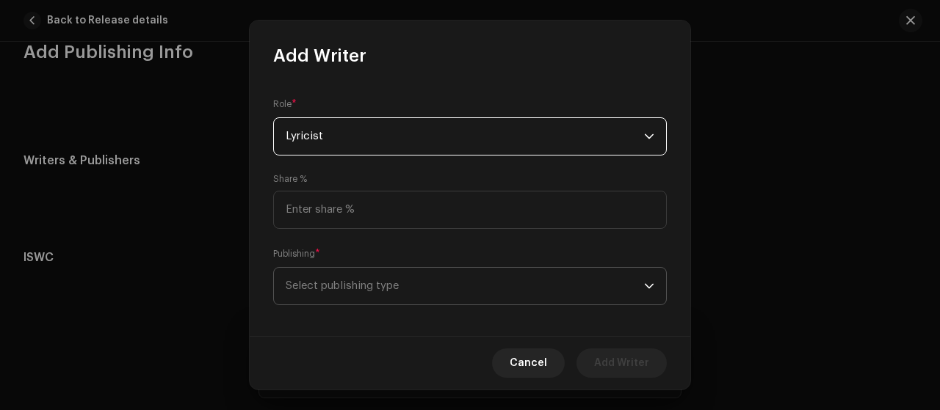
scroll to position [215, 0]
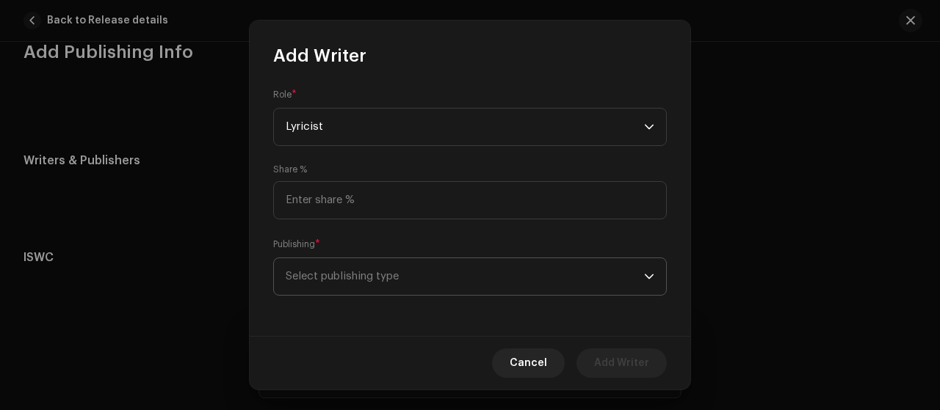
click at [500, 274] on span "Select publishing type" at bounding box center [465, 276] width 358 height 37
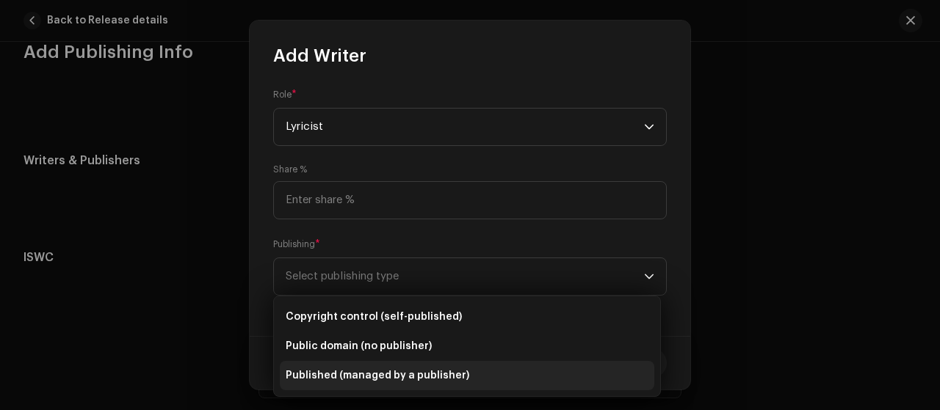
click at [436, 370] on span "Published (managed by a publisher)" at bounding box center [378, 376] width 184 height 15
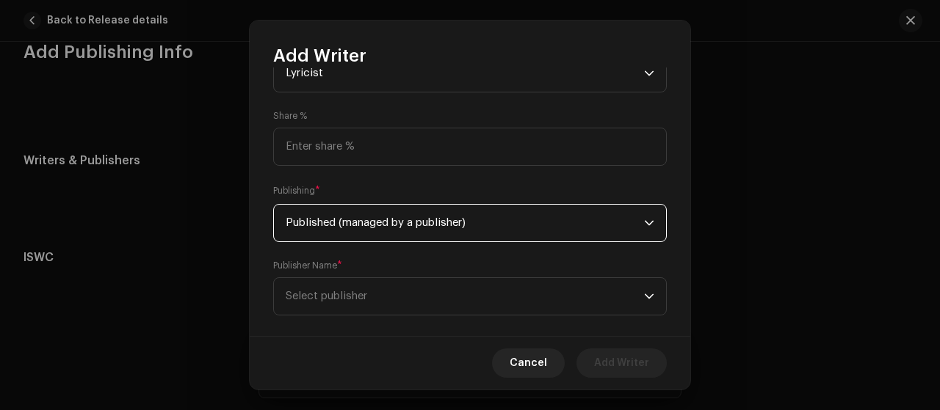
scroll to position [289, 0]
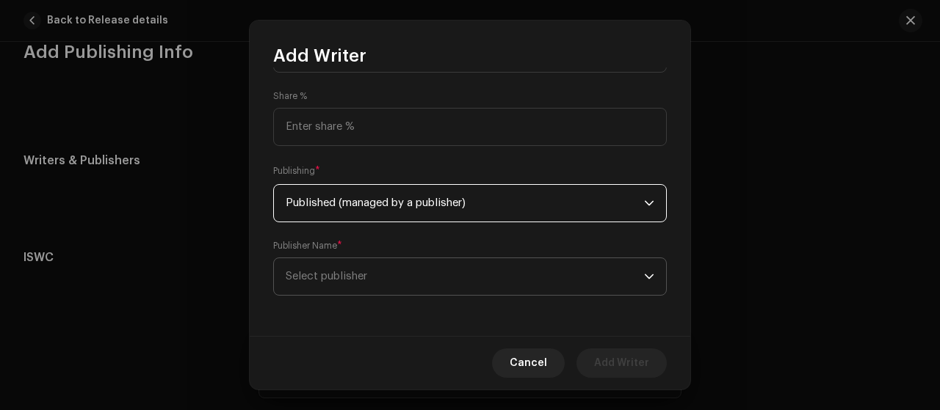
click at [461, 275] on span "Select publisher" at bounding box center [465, 276] width 358 height 37
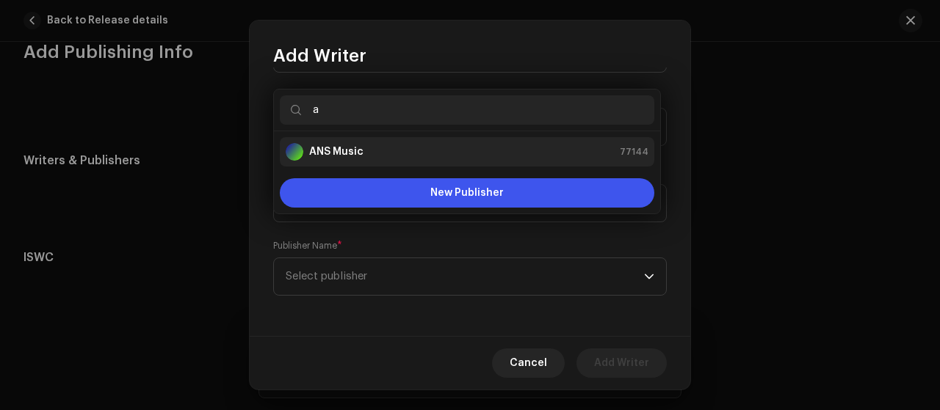
type input "a"
click at [453, 155] on div "ANS Music 77144" at bounding box center [467, 152] width 363 height 18
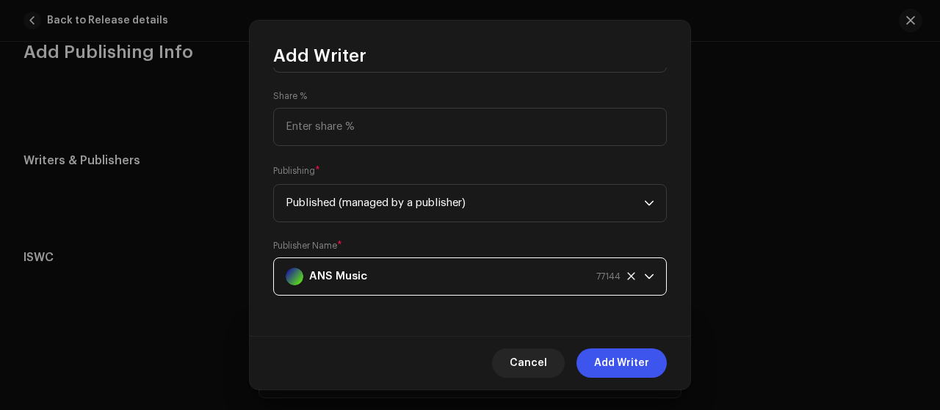
click at [608, 358] on span "Add Writer" at bounding box center [621, 363] width 55 height 29
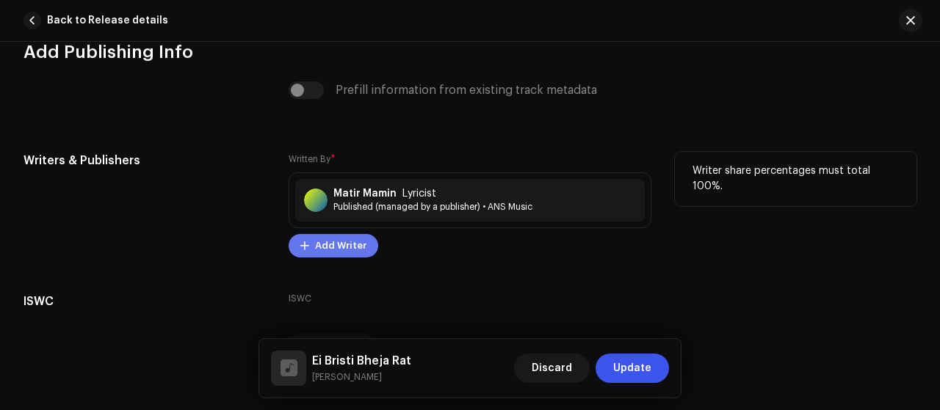
click at [361, 231] on span "Add Writer" at bounding box center [340, 245] width 51 height 29
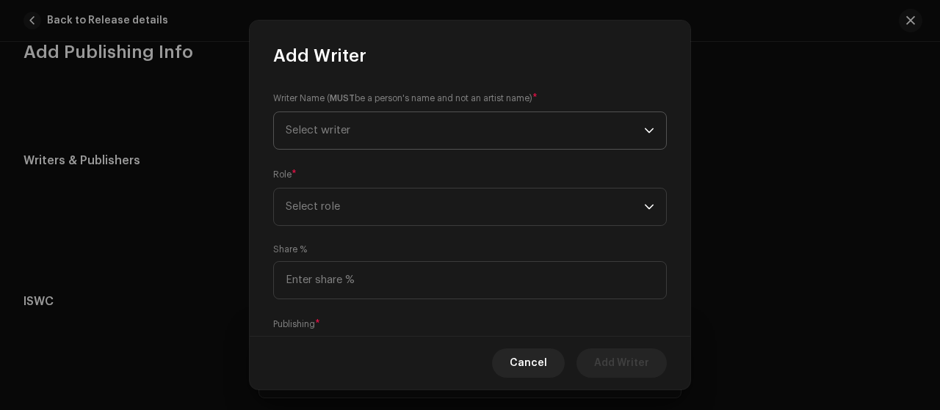
click at [455, 141] on span "Select writer" at bounding box center [465, 130] width 358 height 37
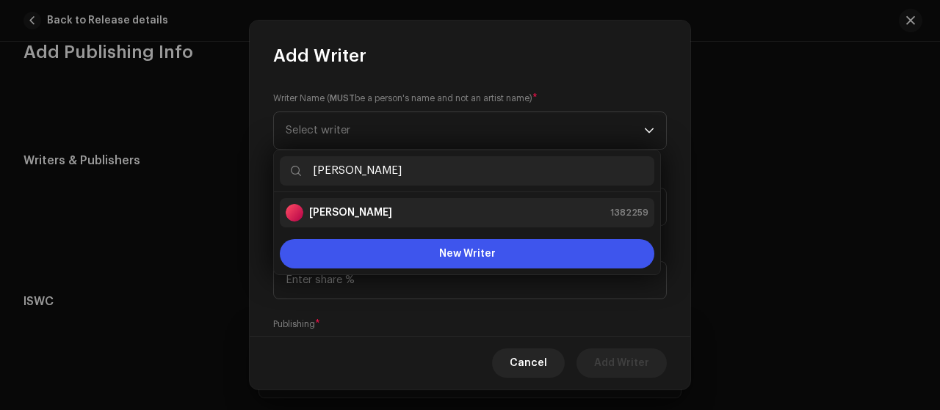
type input "shahriar kabir"
click at [463, 215] on div "Shahriar Kabir 1382259" at bounding box center [467, 213] width 363 height 18
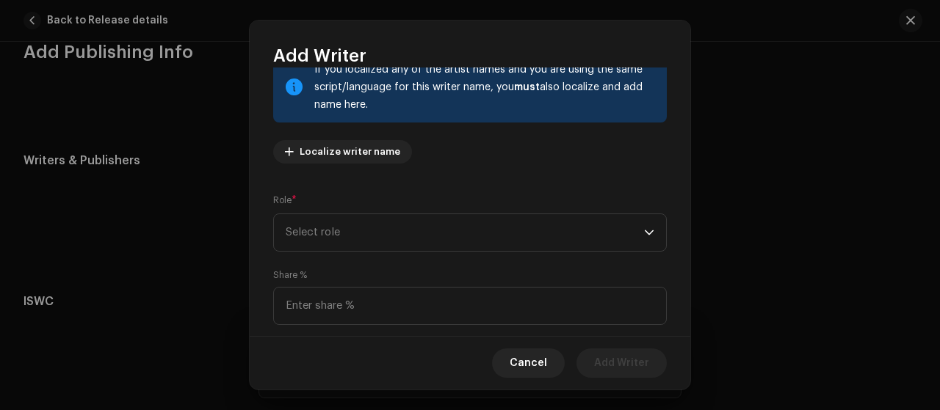
scroll to position [195, 0]
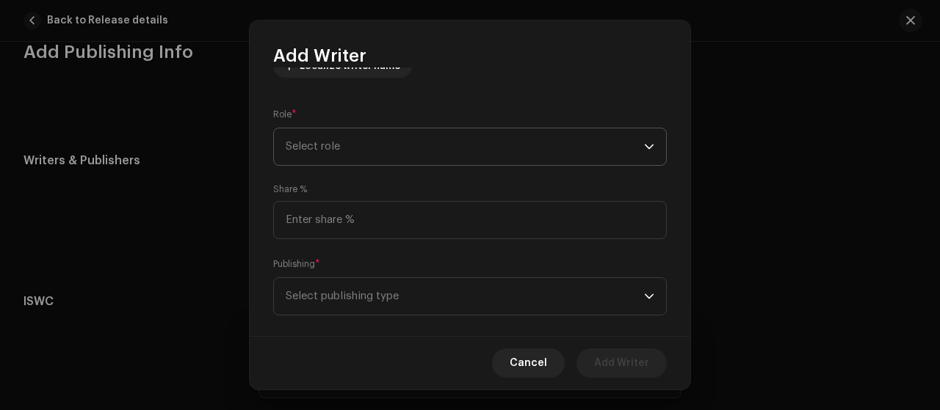
click at [561, 136] on span "Select role" at bounding box center [465, 146] width 358 height 37
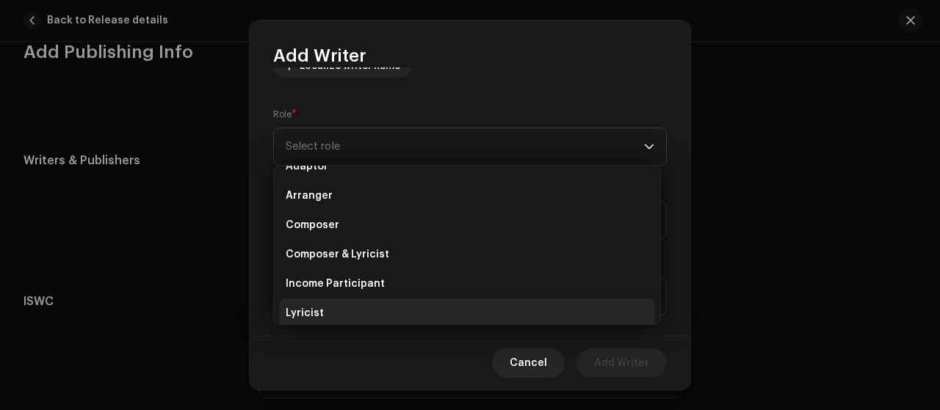
scroll to position [0, 0]
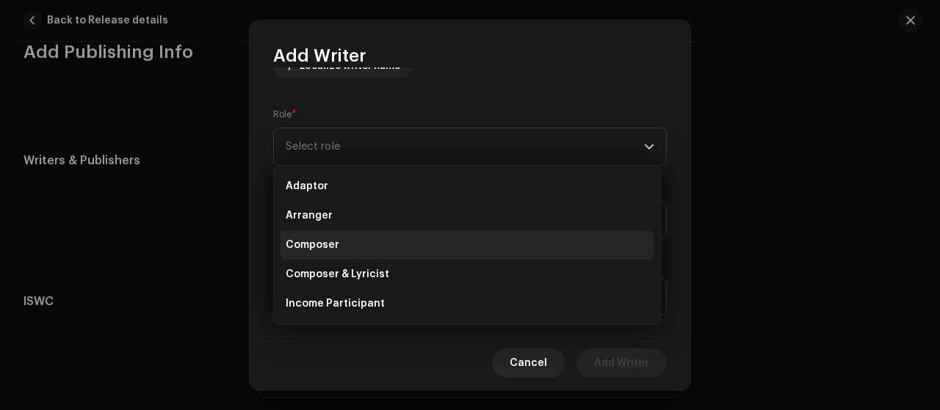
click at [414, 247] on li "Composer" at bounding box center [467, 245] width 374 height 29
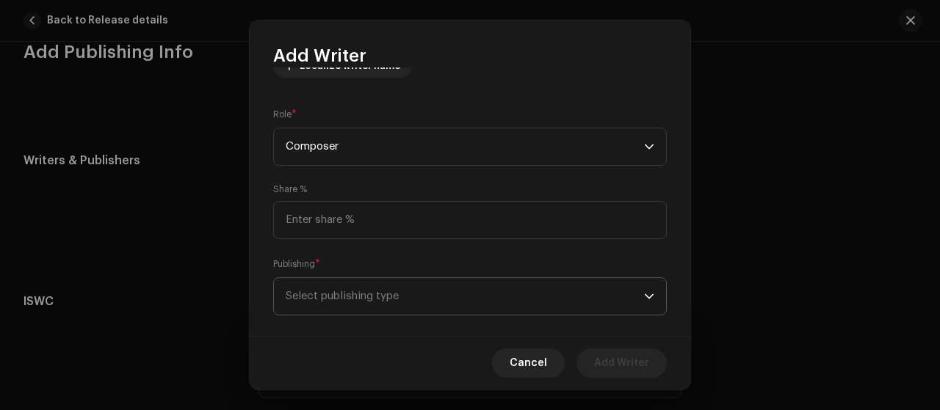
click at [411, 293] on span "Select publishing type" at bounding box center [465, 296] width 358 height 37
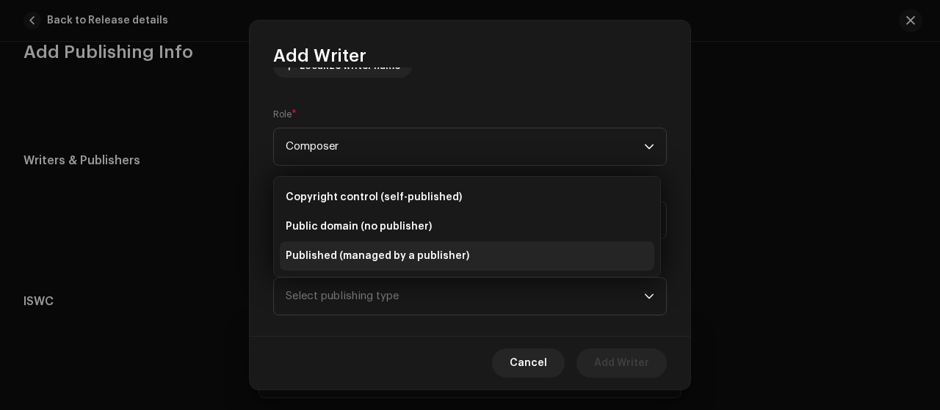
click at [402, 258] on span "Published (managed by a publisher)" at bounding box center [378, 256] width 184 height 15
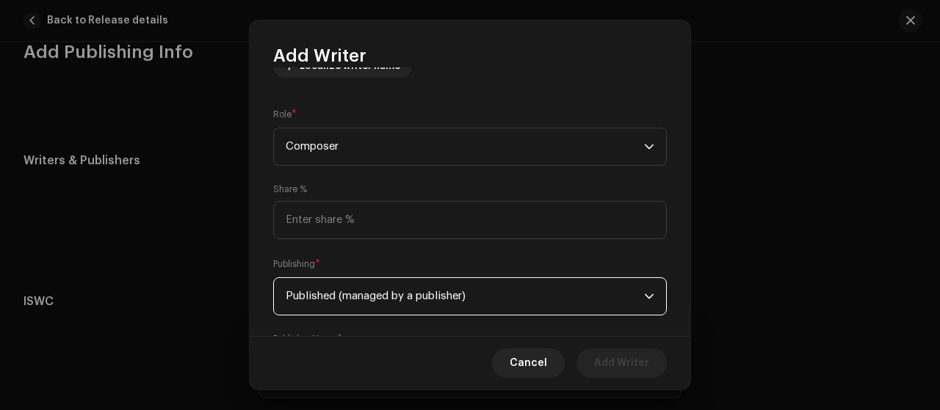
scroll to position [289, 0]
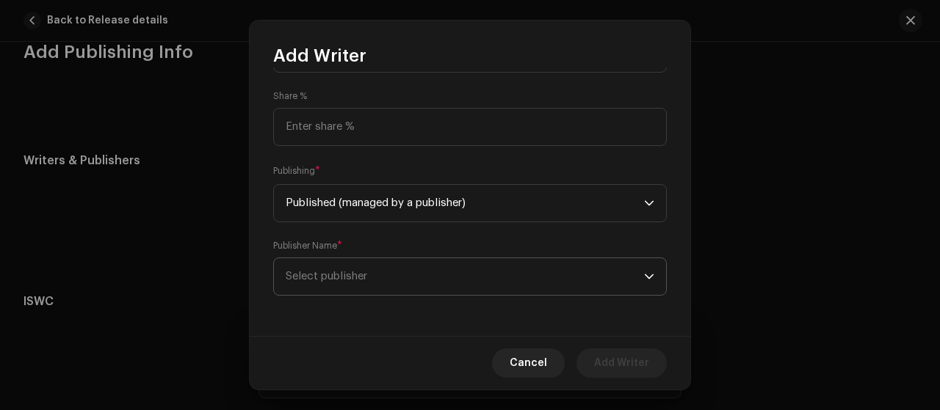
click at [418, 275] on span "Select publisher" at bounding box center [465, 276] width 358 height 37
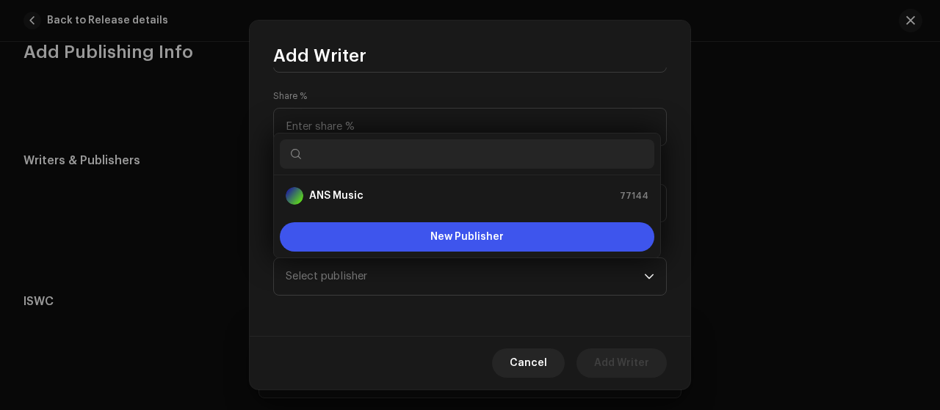
click at [423, 211] on ul "ANS Music 77144" at bounding box center [467, 195] width 386 height 41
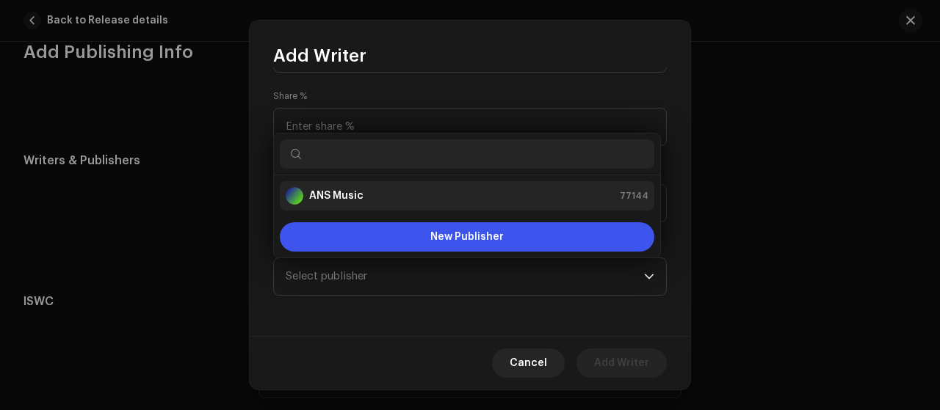
drag, startPoint x: 432, startPoint y: 203, endPoint x: 435, endPoint y: 212, distance: 9.3
click at [433, 203] on div "ANS Music 77144" at bounding box center [467, 196] width 363 height 18
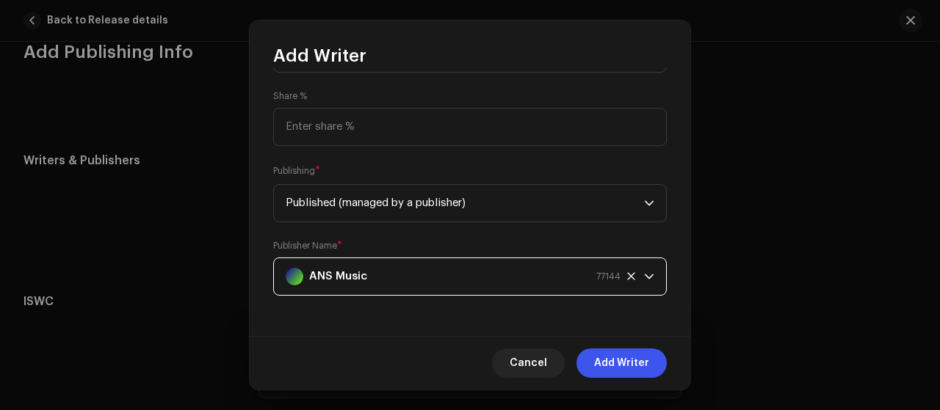
click at [603, 363] on span "Add Writer" at bounding box center [621, 363] width 55 height 29
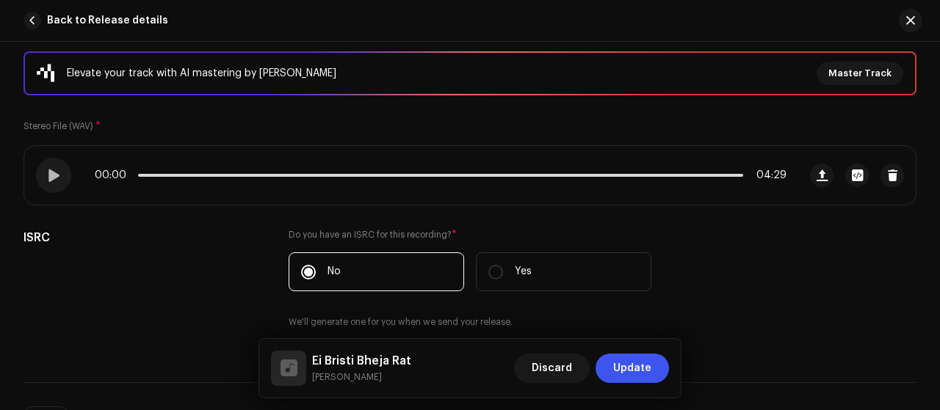
scroll to position [300, 0]
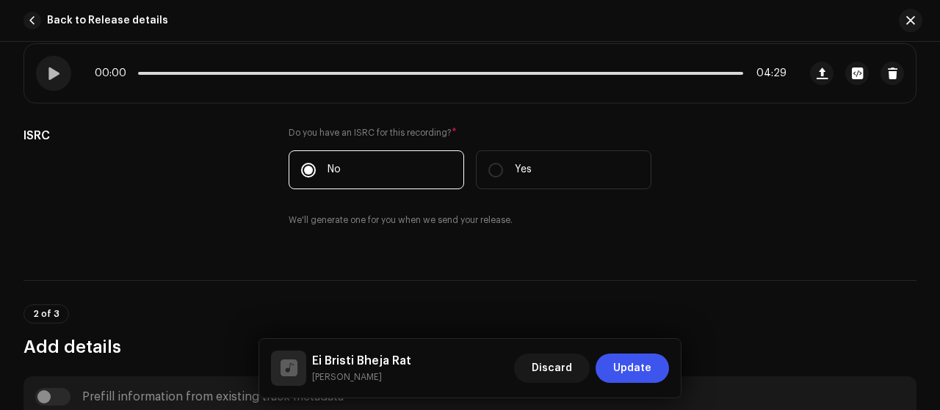
click at [630, 371] on span "Update" at bounding box center [632, 368] width 38 height 29
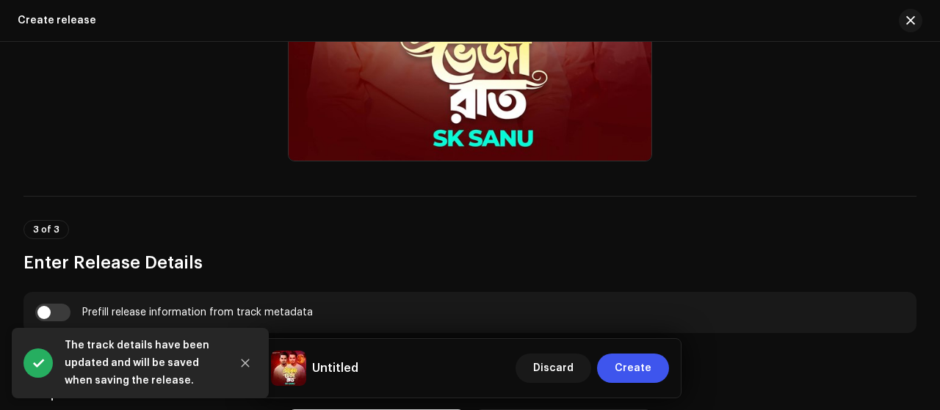
scroll to position [881, 0]
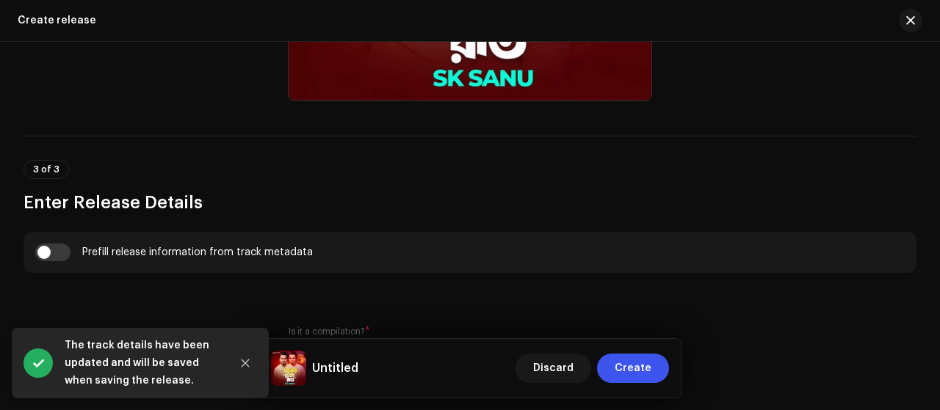
click at [35, 262] on div "Prefill release information from track metadata" at bounding box center [469, 252] width 893 height 41
click at [51, 258] on input "checkbox" at bounding box center [52, 253] width 35 height 18
checkbox input "true"
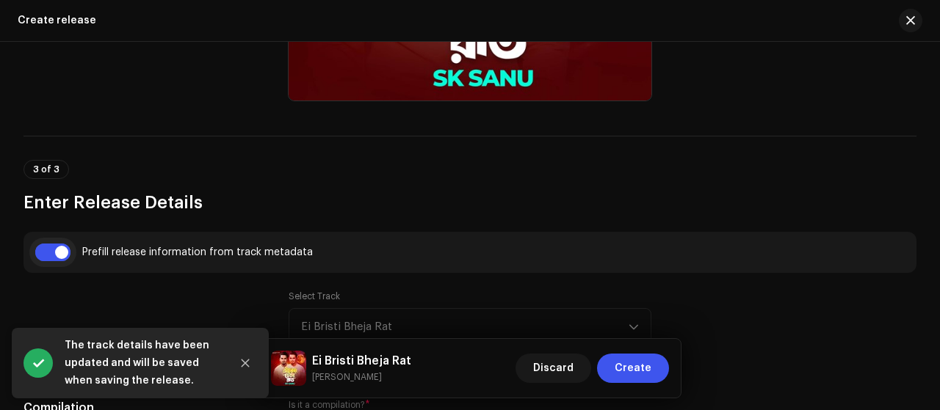
type input "Ei Bristi Bheja Rat"
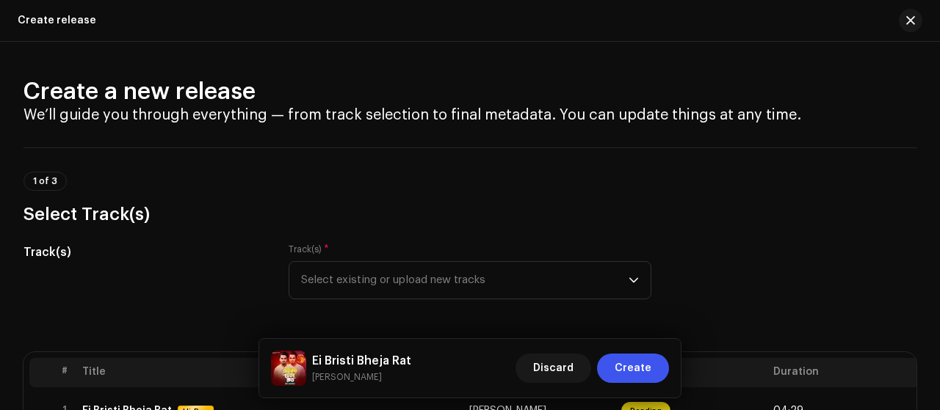
scroll to position [587, 0]
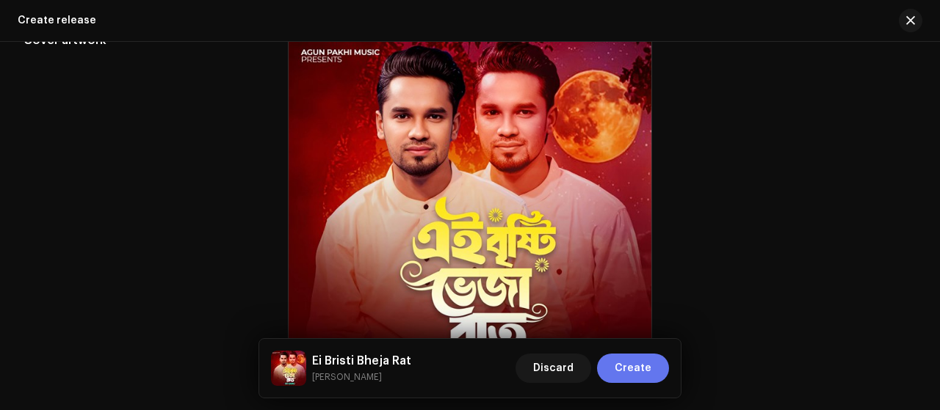
click at [636, 363] on span "Create" at bounding box center [632, 368] width 37 height 29
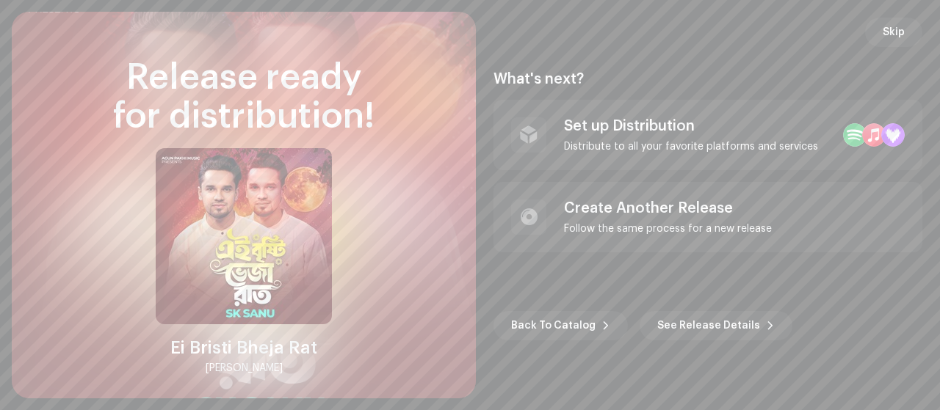
click at [778, 109] on div "Set up Distribution Distribute to all your favorite platforms and services" at bounding box center [707, 135] width 429 height 70
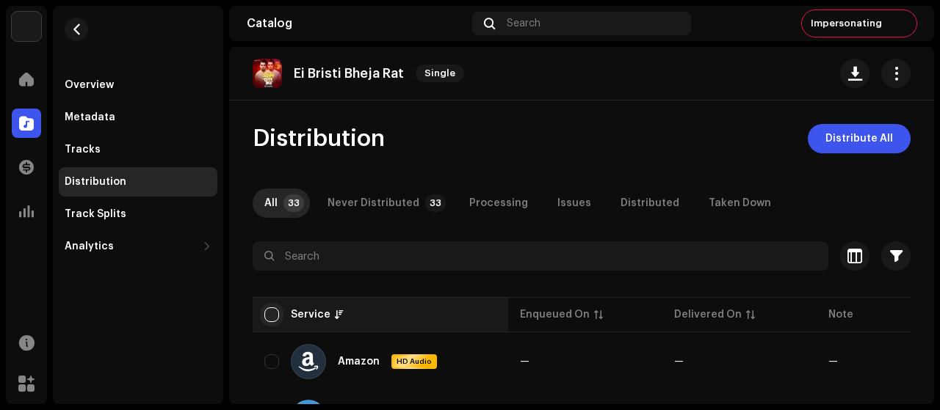
click at [269, 315] on input "checkbox" at bounding box center [271, 315] width 15 height 15
checkbox input "true"
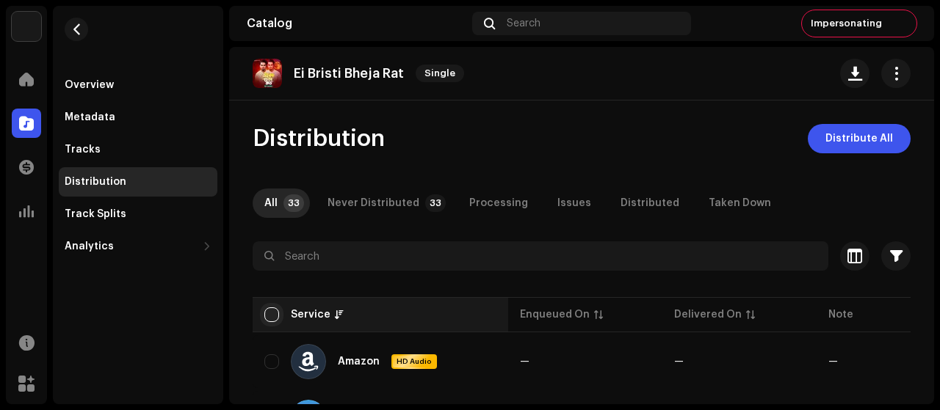
checkbox input "true"
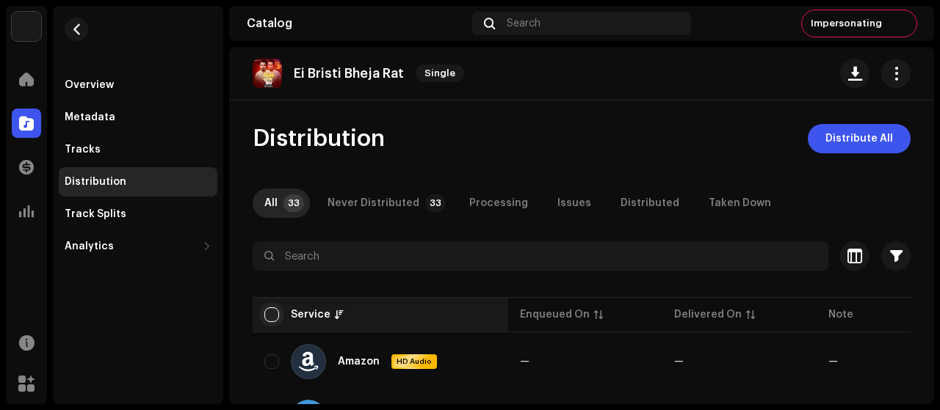
checkbox input "true"
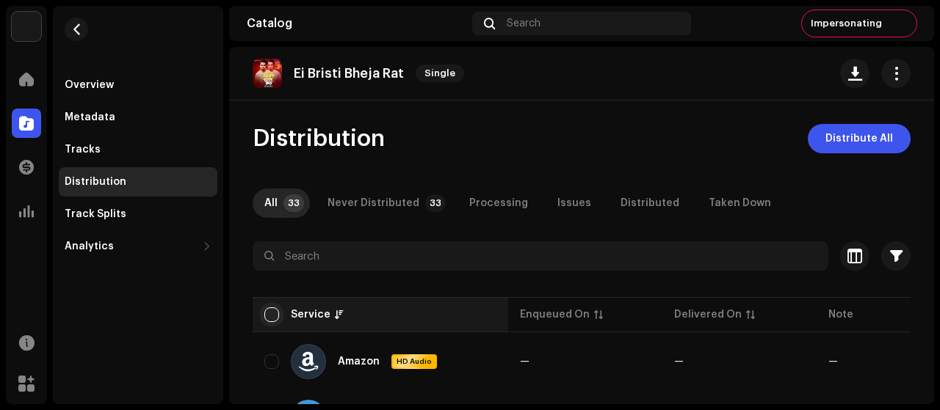
checkbox input "true"
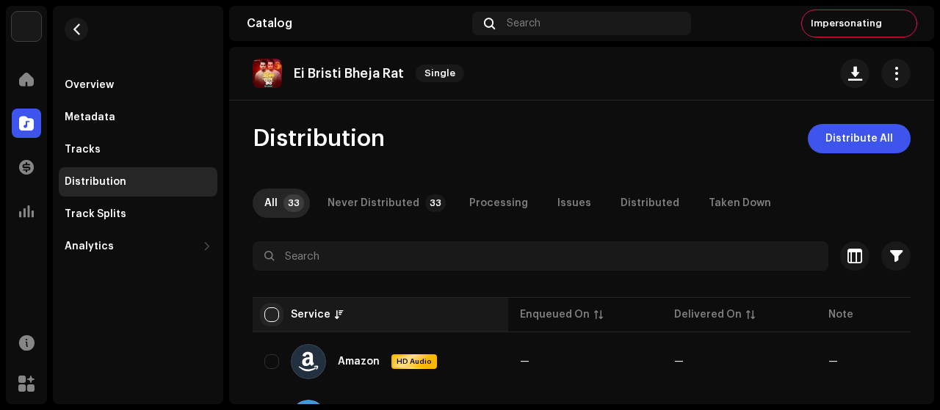
checkbox input "true"
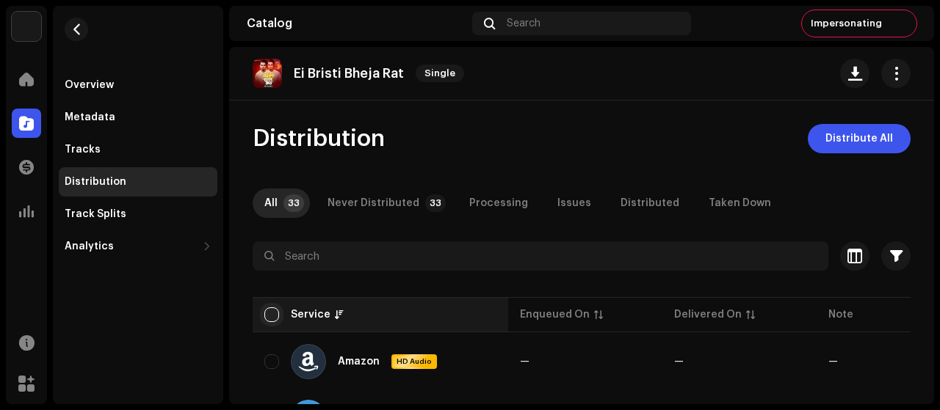
checkbox input "true"
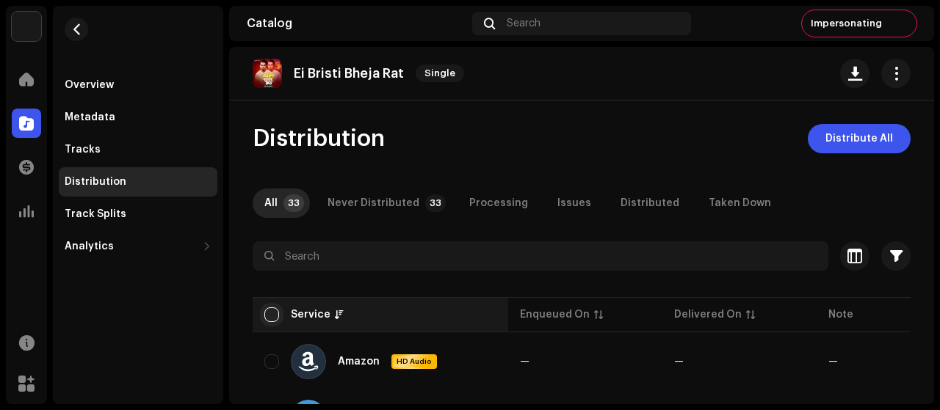
checkbox input "true"
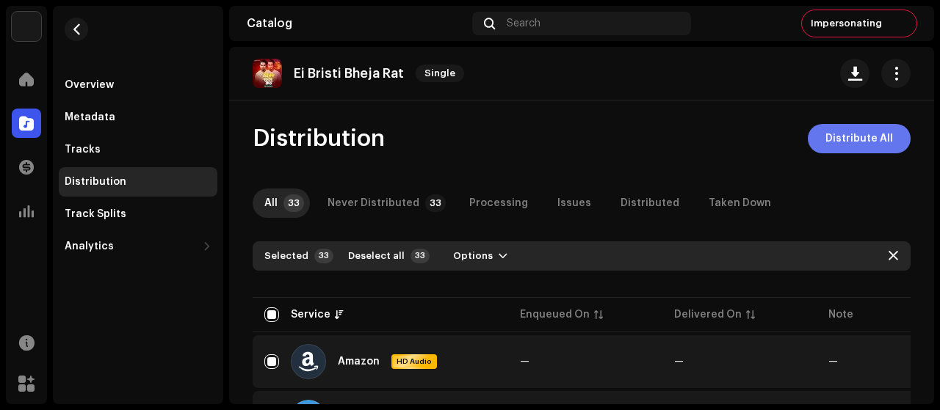
click at [880, 148] on span "Distribute All" at bounding box center [859, 138] width 68 height 29
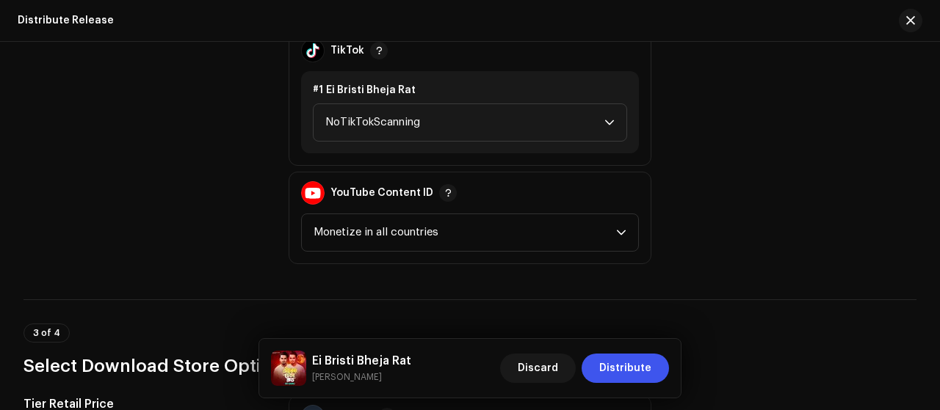
scroll to position [1882, 0]
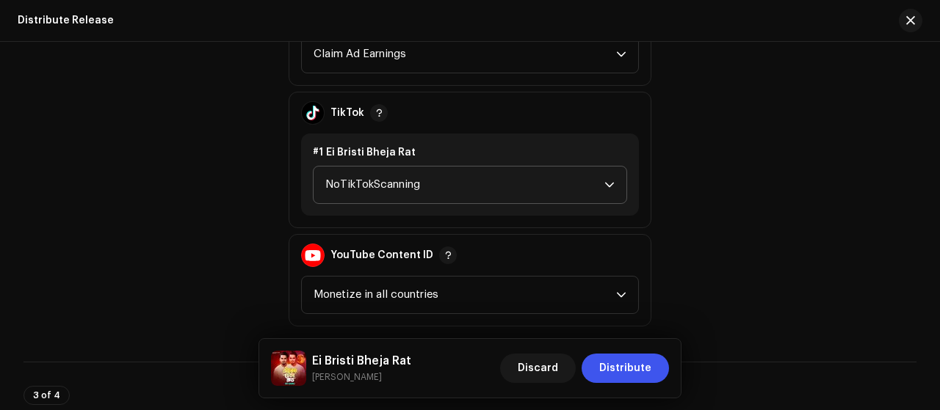
click at [536, 173] on span "NoTikTokScanning" at bounding box center [464, 185] width 279 height 37
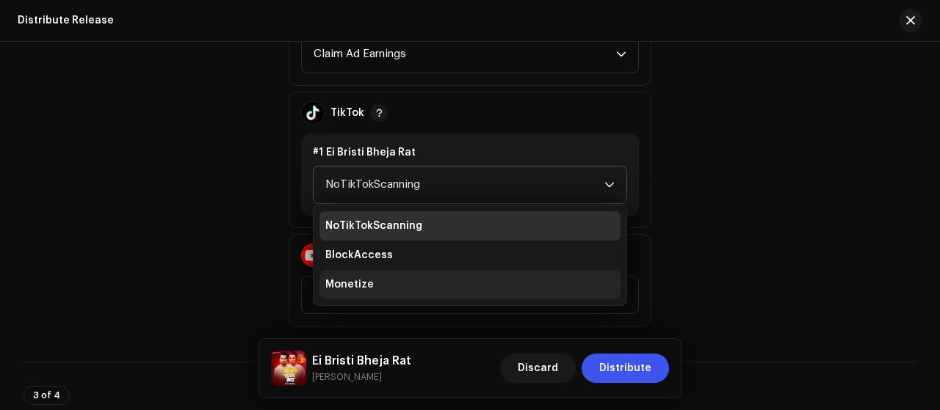
click at [450, 275] on li "Monetize" at bounding box center [469, 284] width 301 height 29
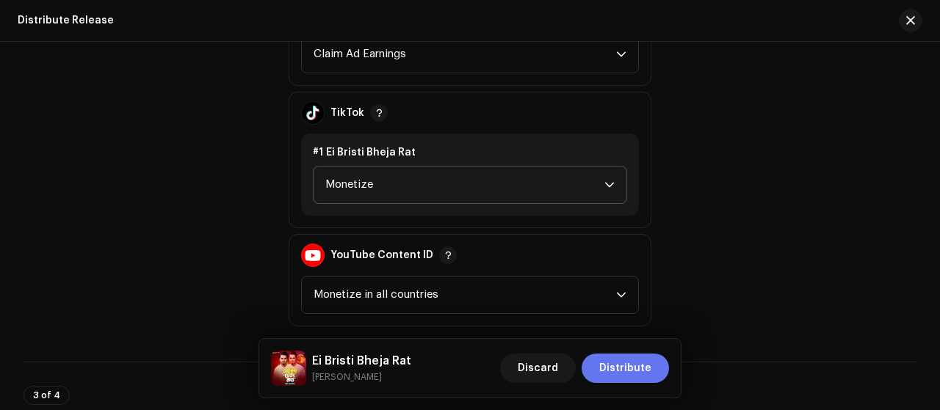
click at [645, 363] on span "Distribute" at bounding box center [625, 368] width 52 height 29
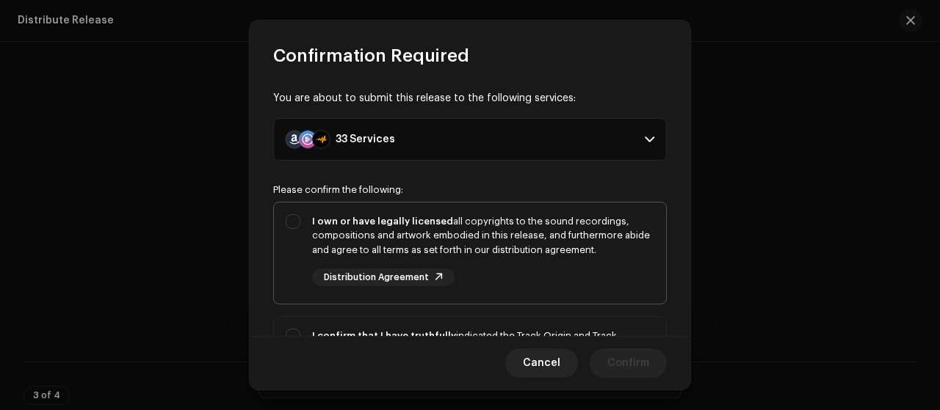
click at [279, 250] on div "I own or have legally licensed all copyrights to the sound recordings, composit…" at bounding box center [470, 251] width 392 height 96
checkbox input "true"
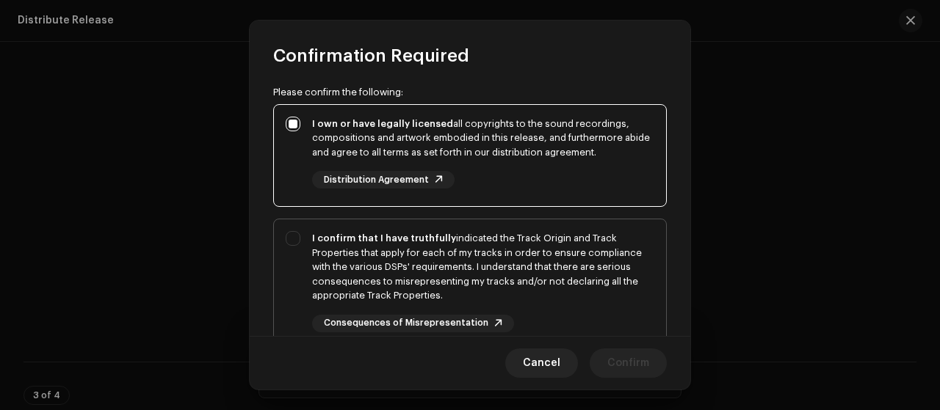
drag, startPoint x: 283, startPoint y: 263, endPoint x: 280, endPoint y: 272, distance: 10.0
click at [283, 267] on div "I confirm that I have truthfully indicated the Track Origin and Track Propertie…" at bounding box center [470, 282] width 392 height 125
checkbox input "true"
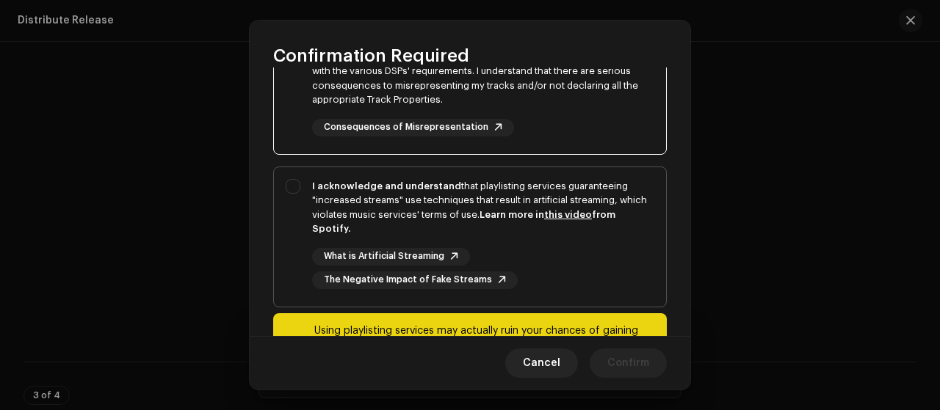
click at [282, 258] on div "I acknowledge and understand that playlisting services guaranteeing "increased …" at bounding box center [470, 234] width 392 height 134
checkbox input "true"
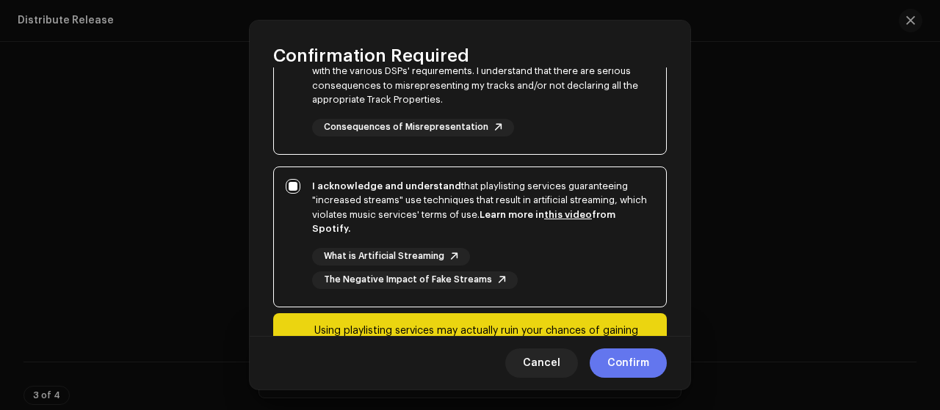
click at [640, 369] on span "Confirm" at bounding box center [628, 363] width 42 height 29
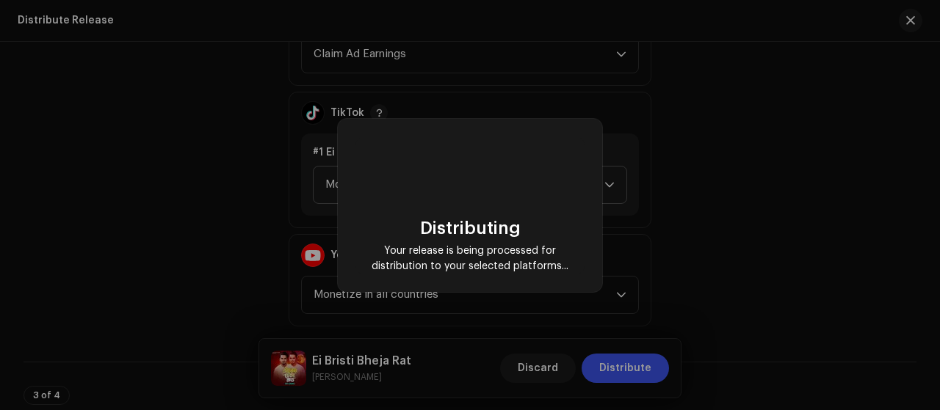
checkbox input "false"
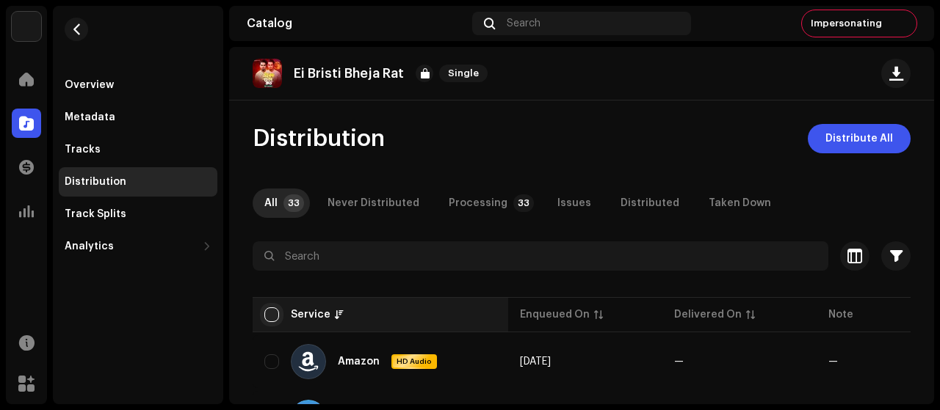
click at [267, 309] on input "checkbox" at bounding box center [271, 315] width 15 height 15
checkbox input "true"
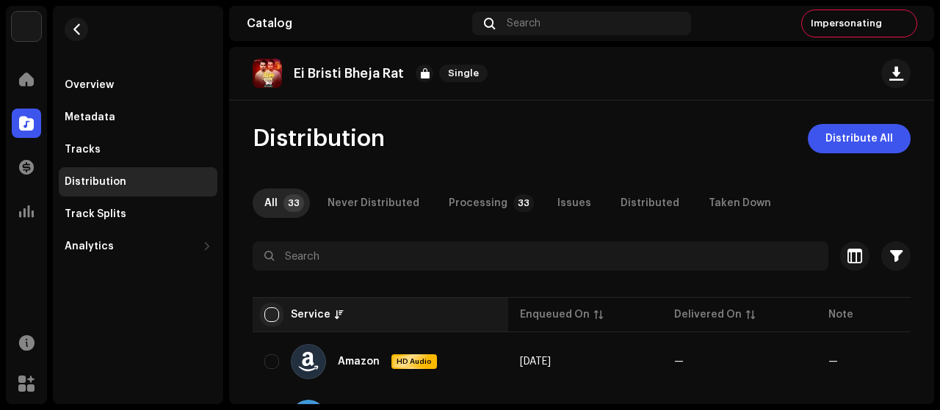
checkbox input "true"
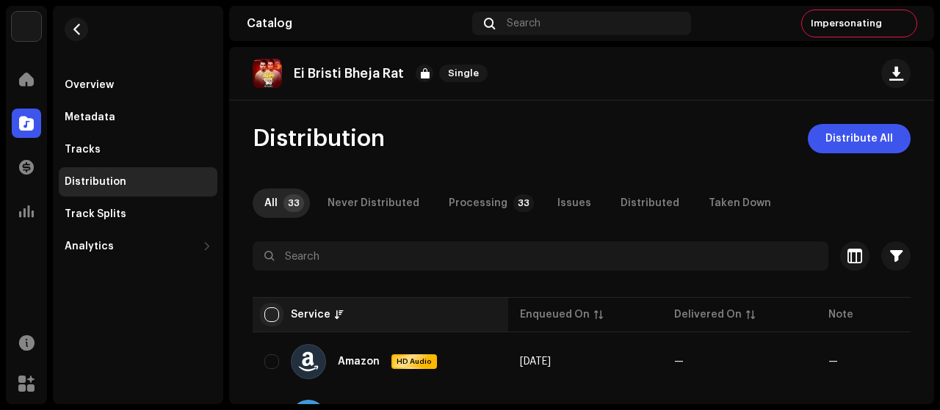
checkbox input "true"
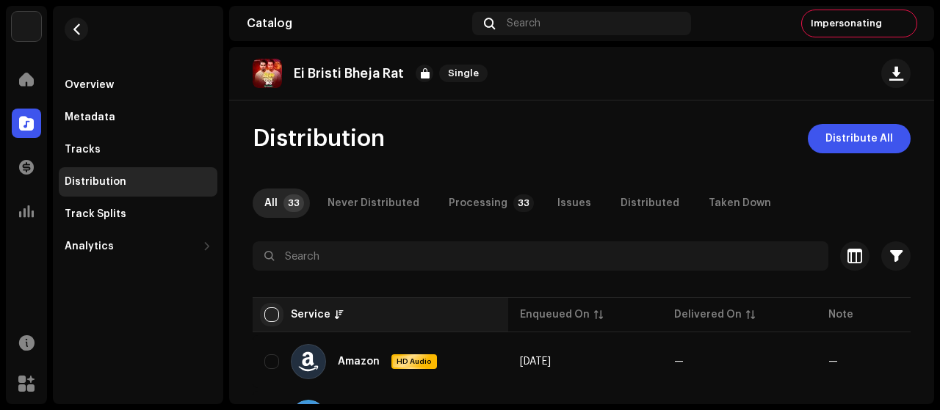
checkbox input "true"
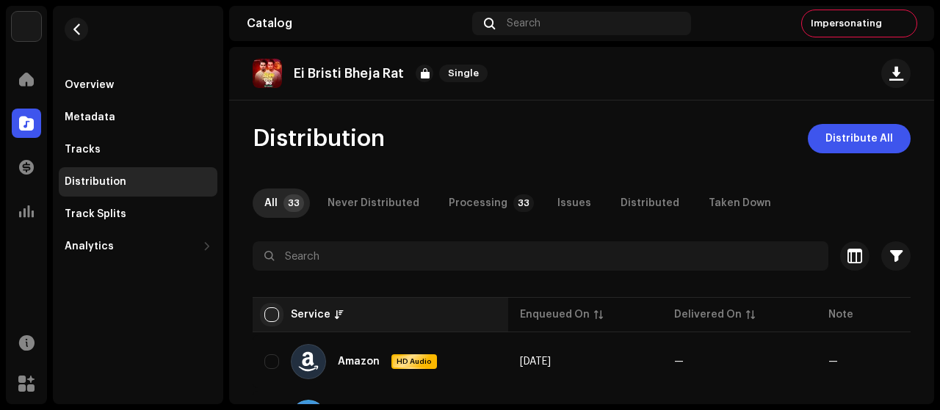
checkbox input "true"
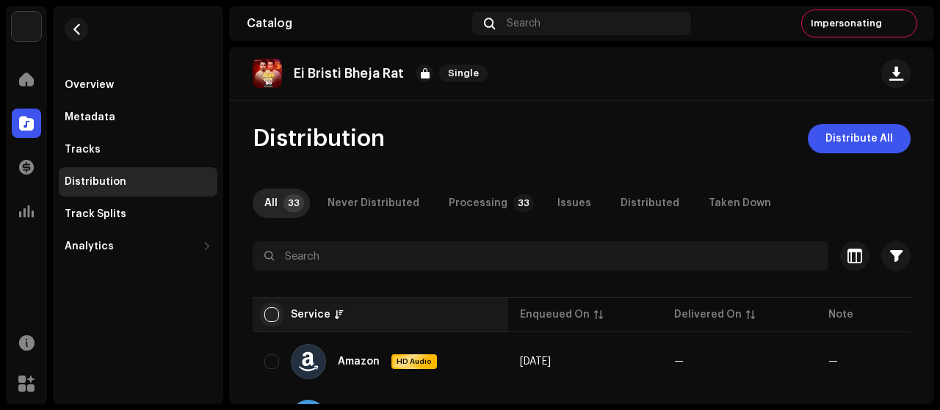
checkbox input "true"
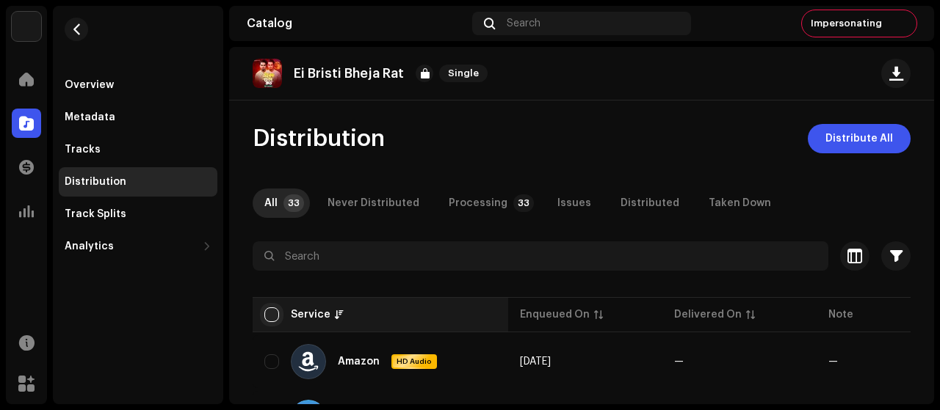
checkbox input "true"
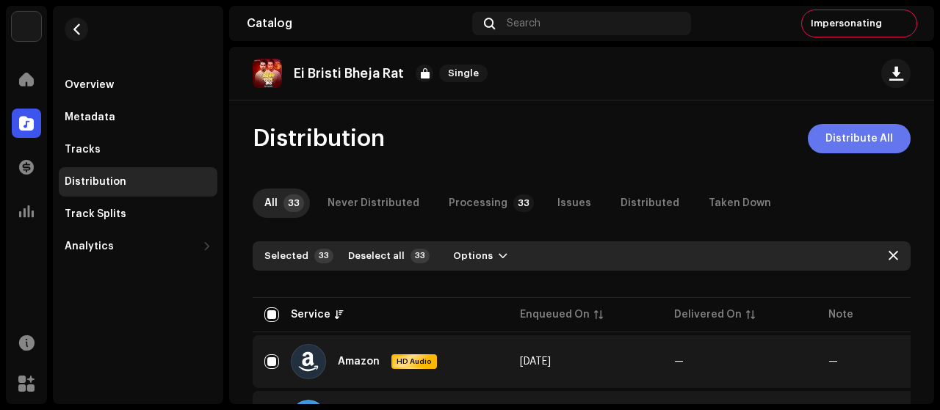
click at [849, 139] on span "Distribute All" at bounding box center [859, 138] width 68 height 29
click at [722, 176] on div "Not Eligible For Distribution The selected services are not eligible for distri…" at bounding box center [470, 205] width 940 height 410
click at [145, 170] on div "Distribution" at bounding box center [138, 181] width 159 height 29
click at [142, 176] on div "Distribution" at bounding box center [138, 182] width 147 height 12
click at [370, 69] on p "Ei Bristi Bheja Rat" at bounding box center [349, 73] width 110 height 15
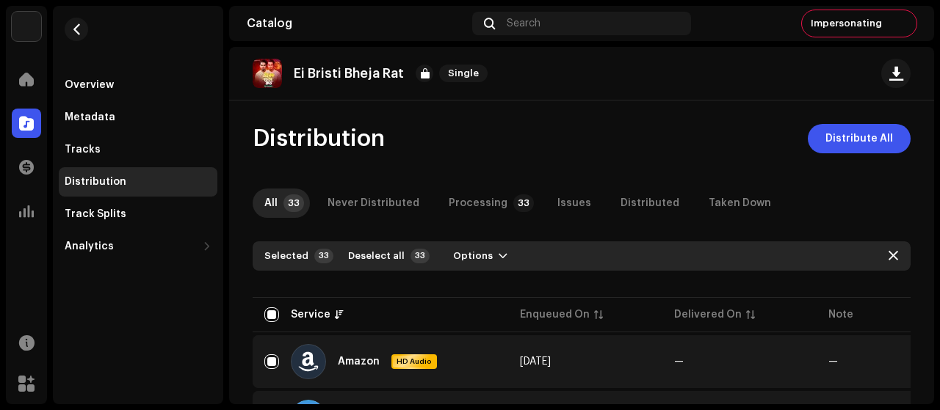
click at [287, 75] on div "Ei Bristi Bheja Rat Single" at bounding box center [373, 73] width 241 height 29
click at [273, 74] on img at bounding box center [267, 73] width 29 height 29
click at [72, 21] on button "button" at bounding box center [76, 29] width 23 height 23
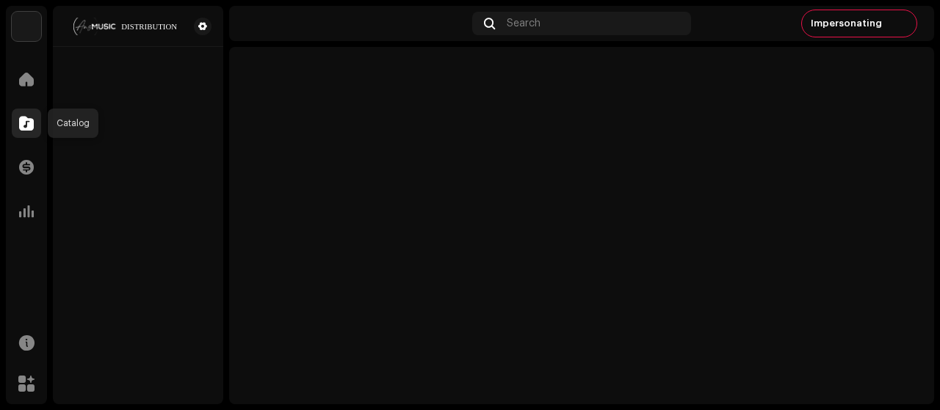
click at [33, 118] on div at bounding box center [26, 123] width 29 height 29
click at [22, 128] on span at bounding box center [26, 123] width 15 height 12
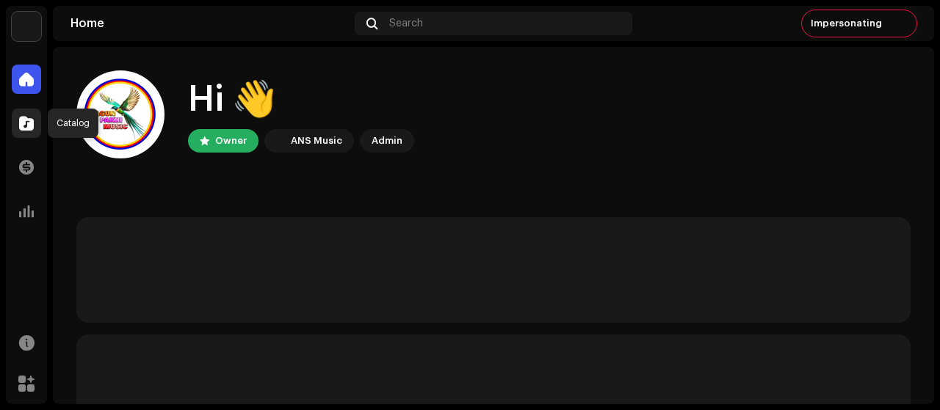
click at [29, 121] on span at bounding box center [26, 123] width 15 height 12
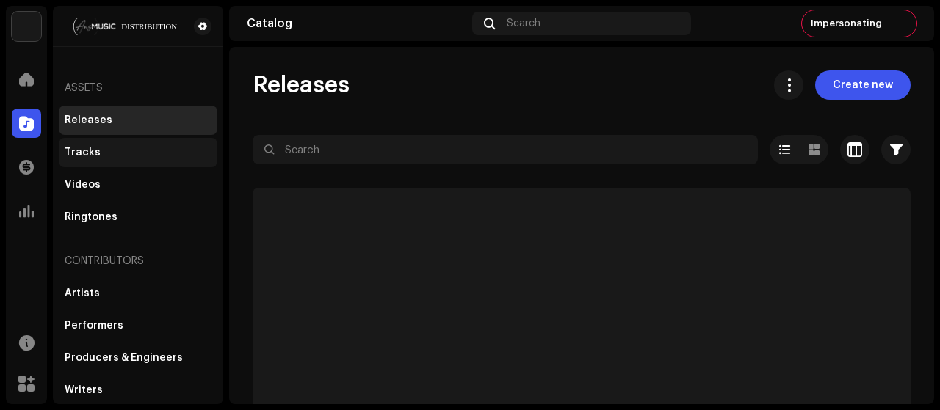
click at [95, 151] on div "Tracks" at bounding box center [83, 153] width 36 height 12
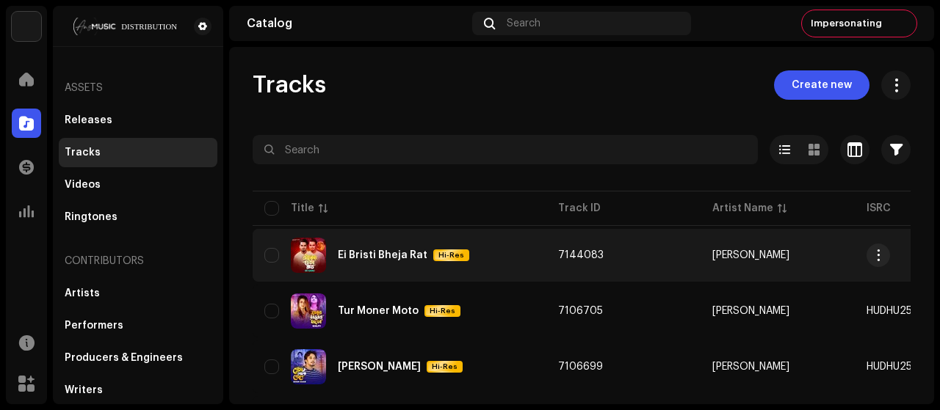
click at [529, 253] on div "Ei Bristi Bheja Rat Hi-Res" at bounding box center [399, 255] width 270 height 35
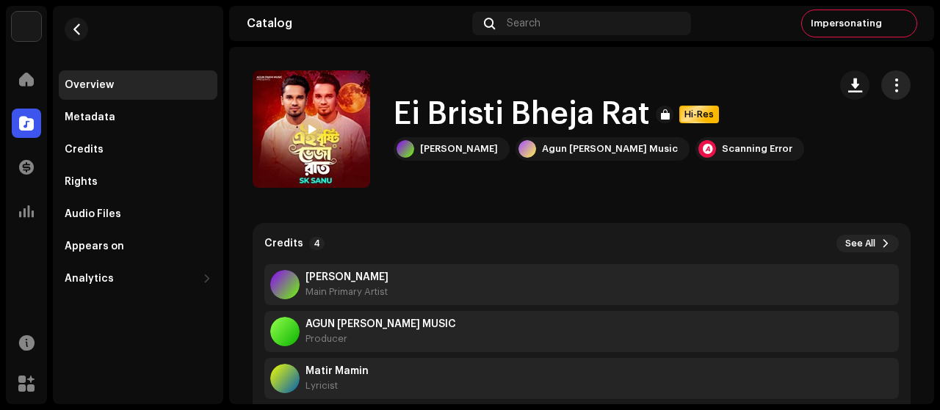
click at [889, 81] on span "button" at bounding box center [896, 85] width 14 height 12
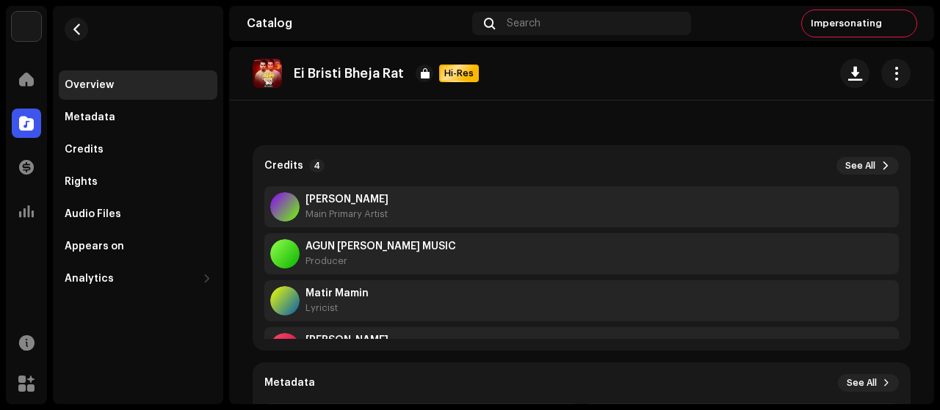
scroll to position [98, 0]
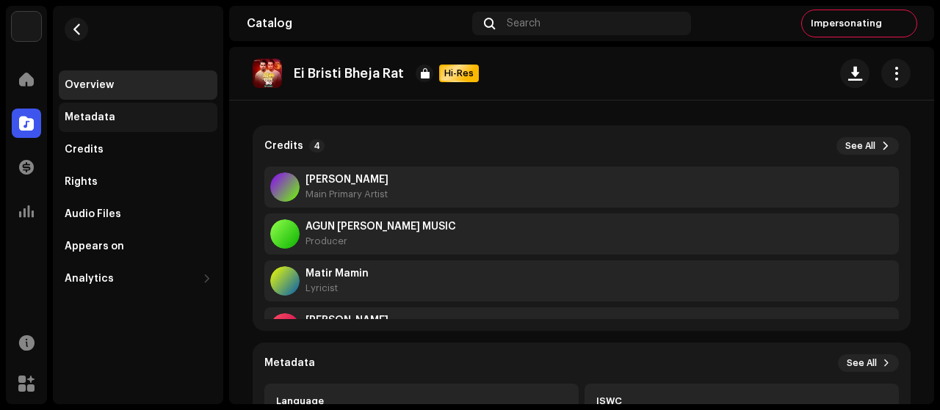
click at [164, 122] on div "Metadata" at bounding box center [138, 118] width 147 height 12
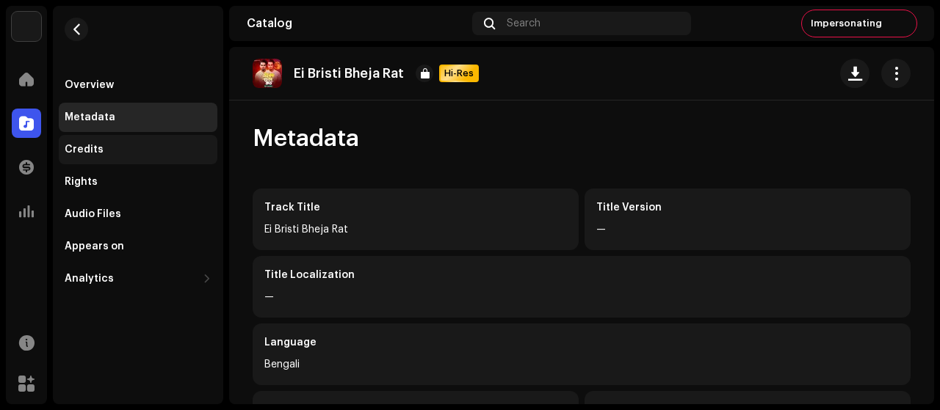
click at [112, 144] on div "Credits" at bounding box center [138, 150] width 147 height 12
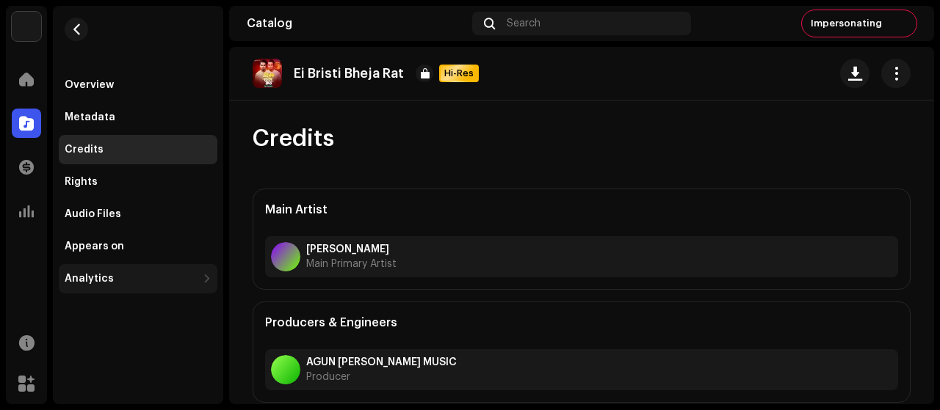
click at [181, 275] on div "Analytics" at bounding box center [131, 279] width 132 height 12
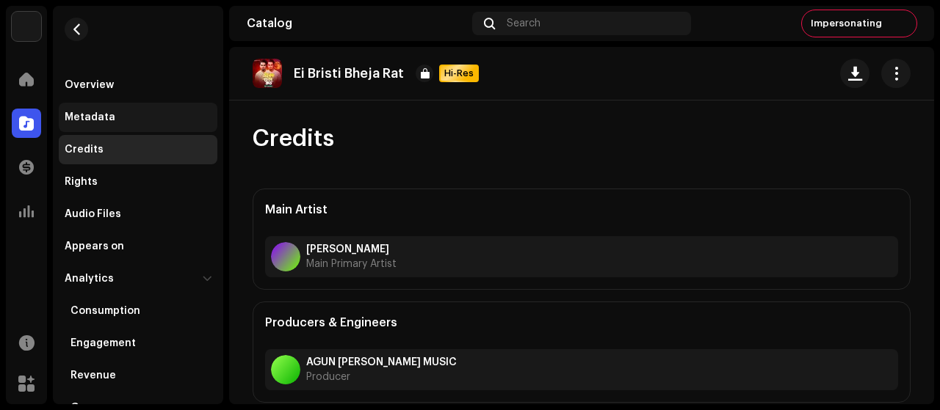
click at [132, 117] on div "Metadata" at bounding box center [138, 118] width 147 height 12
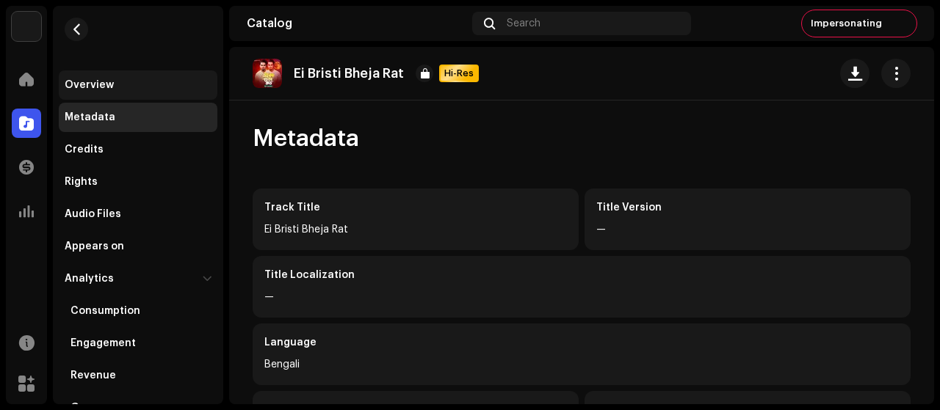
click at [136, 90] on div "Overview" at bounding box center [138, 84] width 159 height 29
